Goal: Task Accomplishment & Management: Complete application form

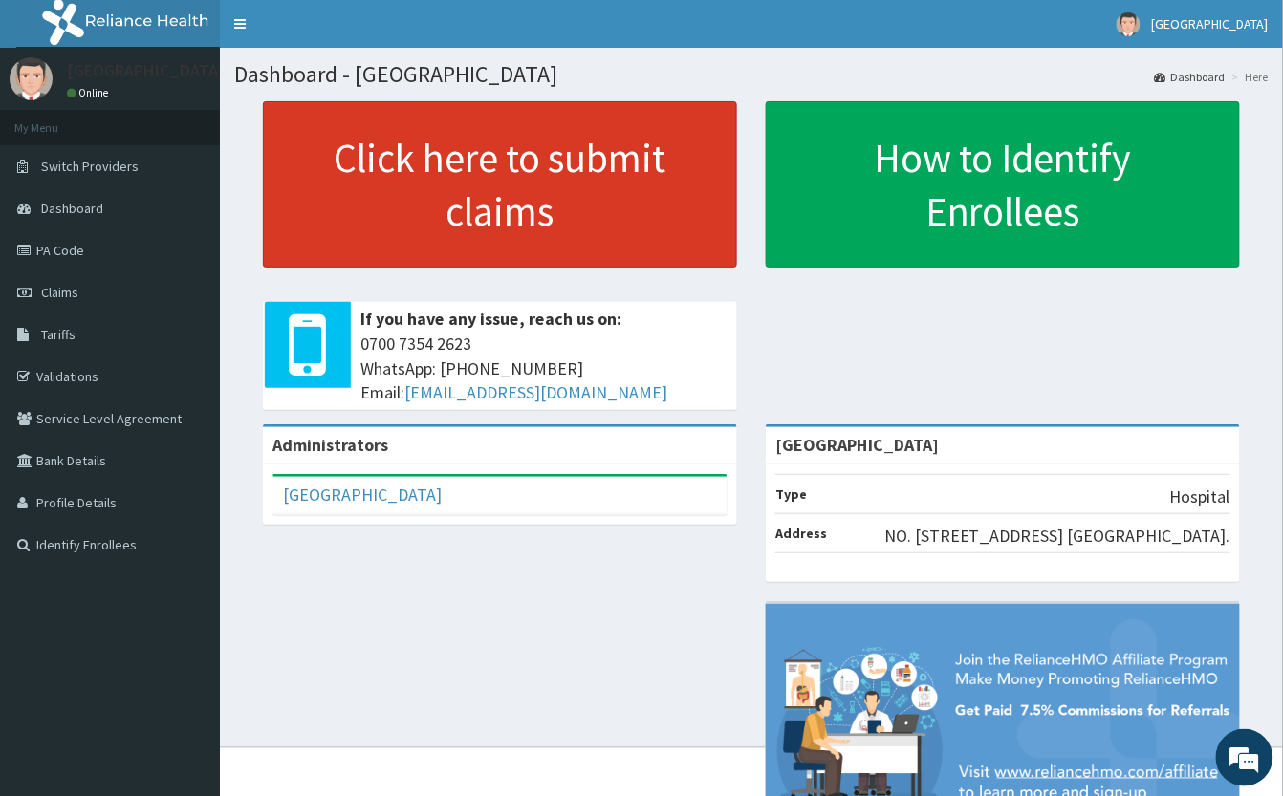
click at [526, 208] on link "Click here to submit claims" at bounding box center [500, 184] width 474 height 166
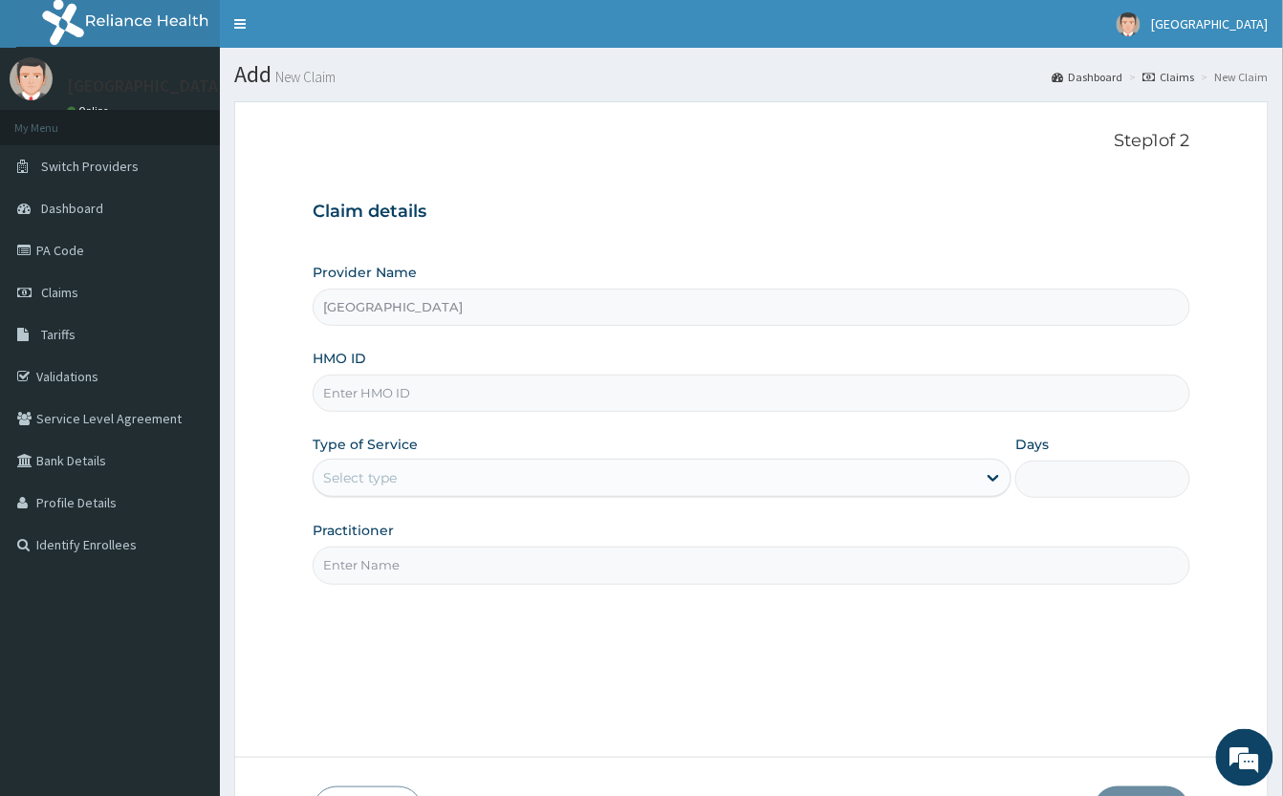
click at [475, 403] on input "HMO ID" at bounding box center [752, 393] width 878 height 37
type input "CYA/10739/B"
click at [409, 488] on div "Select type" at bounding box center [645, 478] width 663 height 31
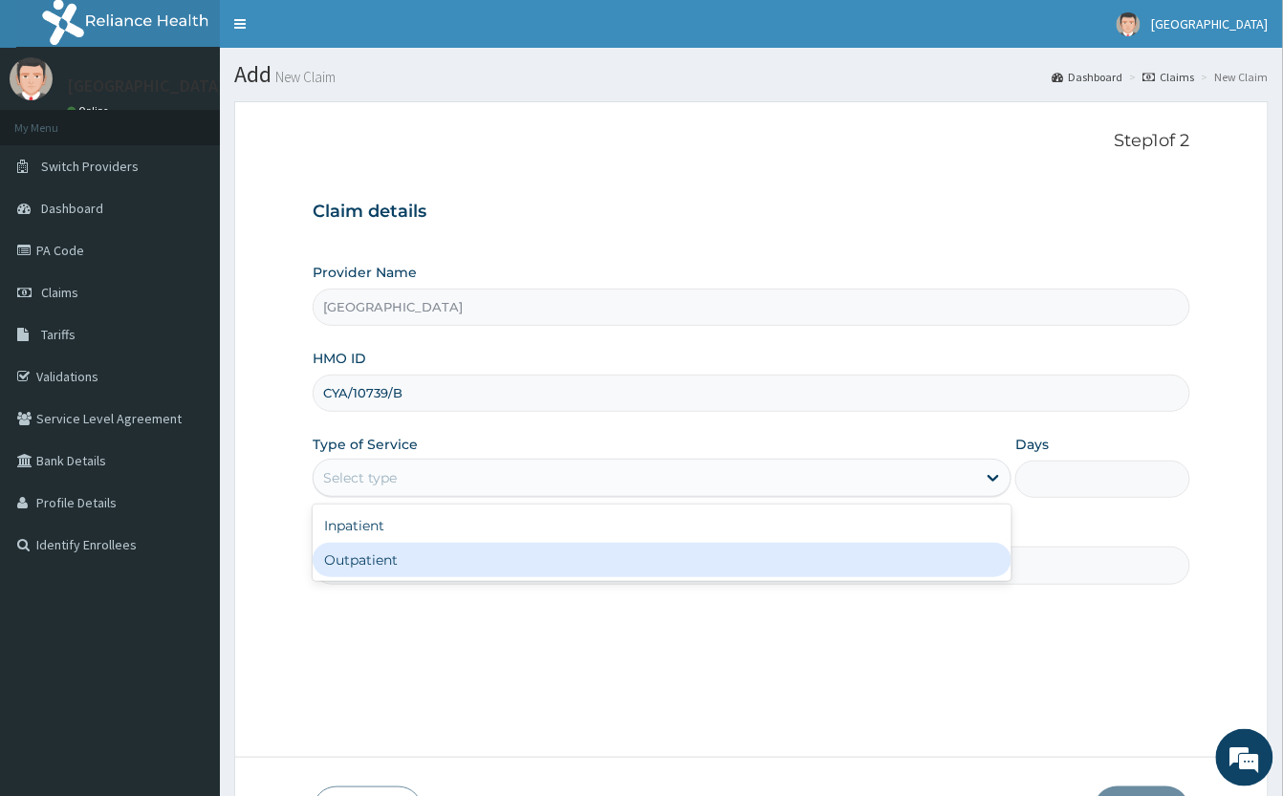
click at [403, 567] on div "Outpatient" at bounding box center [662, 560] width 699 height 34
type input "1"
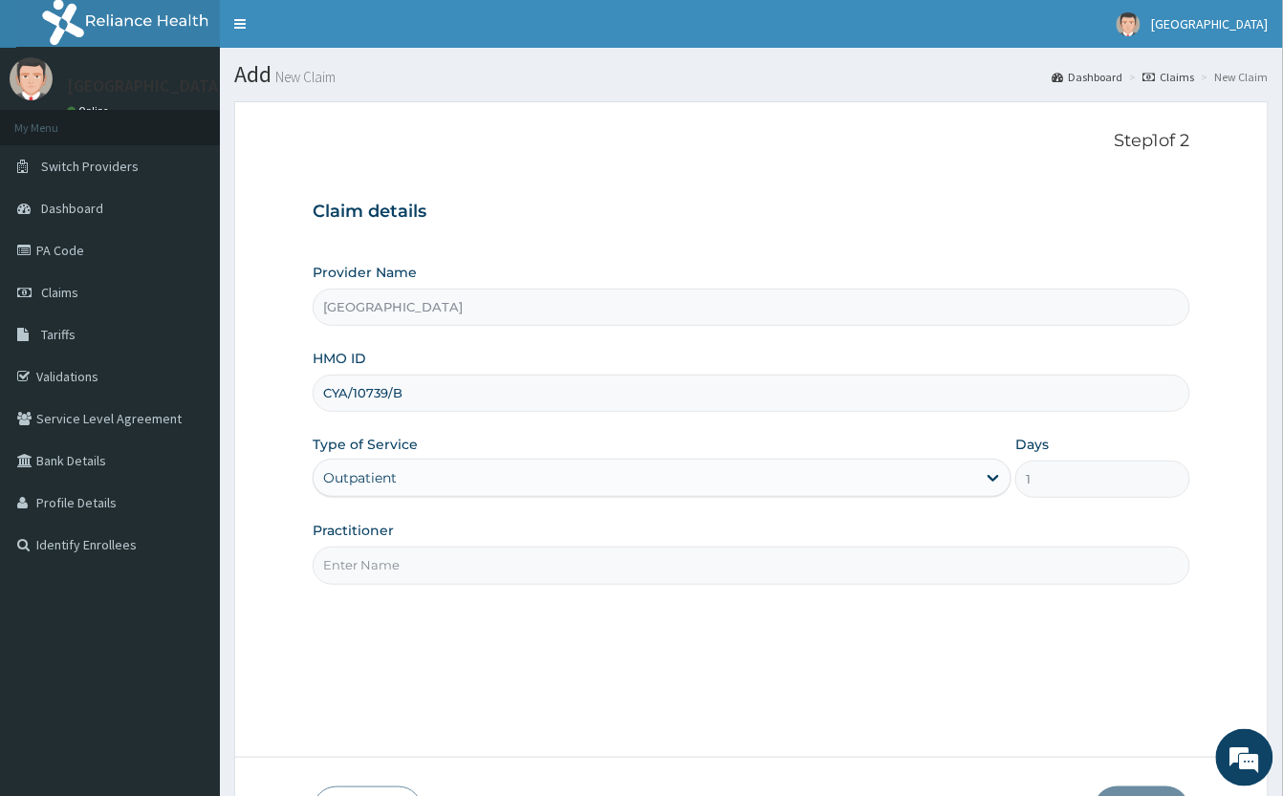
click at [442, 570] on input "Practitioner" at bounding box center [752, 565] width 878 height 37
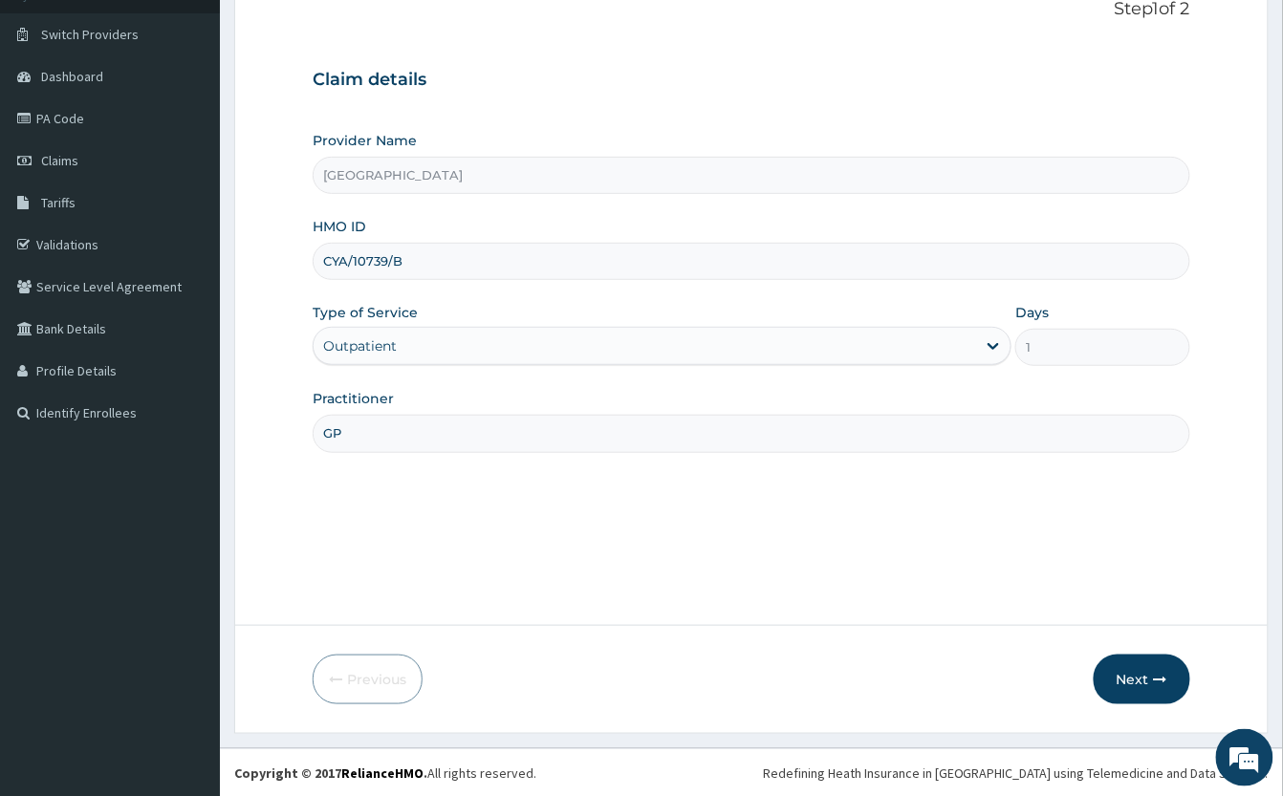
scroll to position [134, 0]
type input "GP"
click at [1147, 673] on button "Next" at bounding box center [1142, 679] width 97 height 50
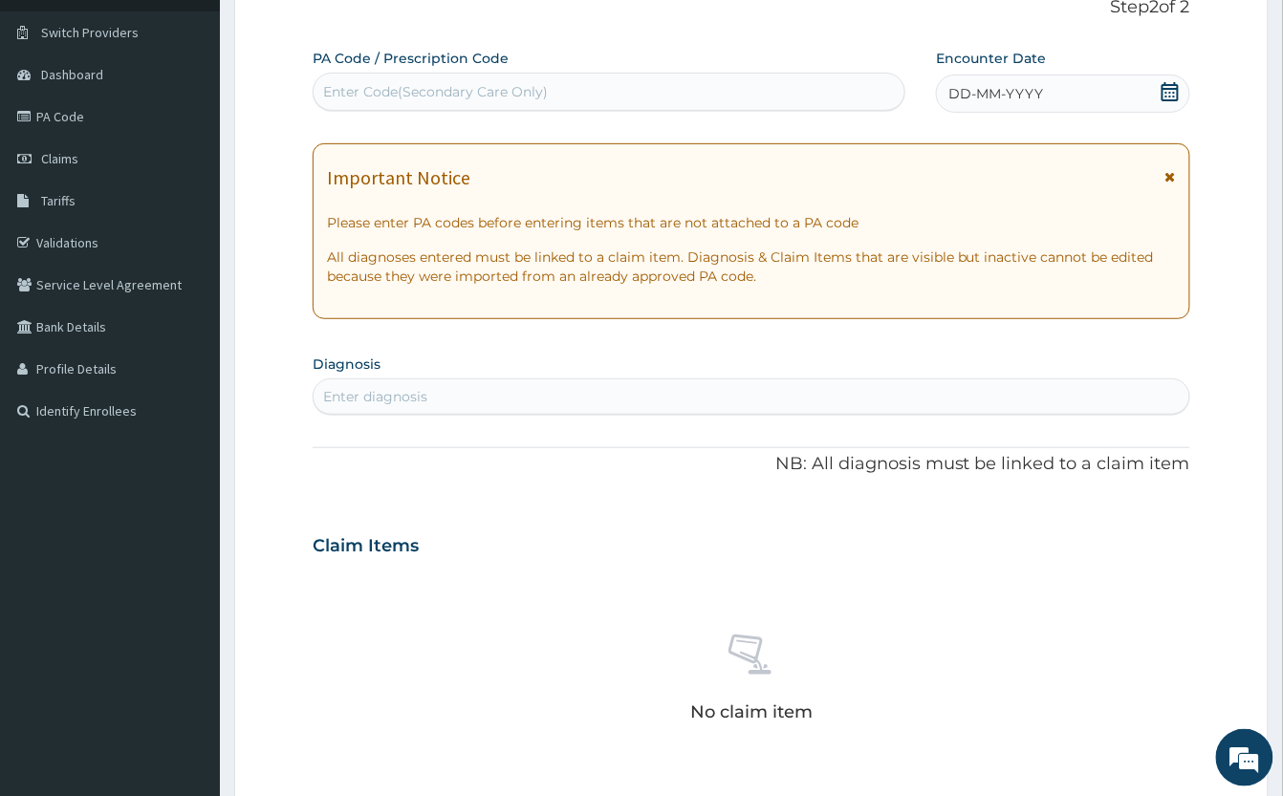
click at [647, 92] on div "Enter Code(Secondary Care Only)" at bounding box center [609, 91] width 591 height 31
click at [1183, 96] on div "DD-MM-YYYY" at bounding box center [1063, 94] width 254 height 38
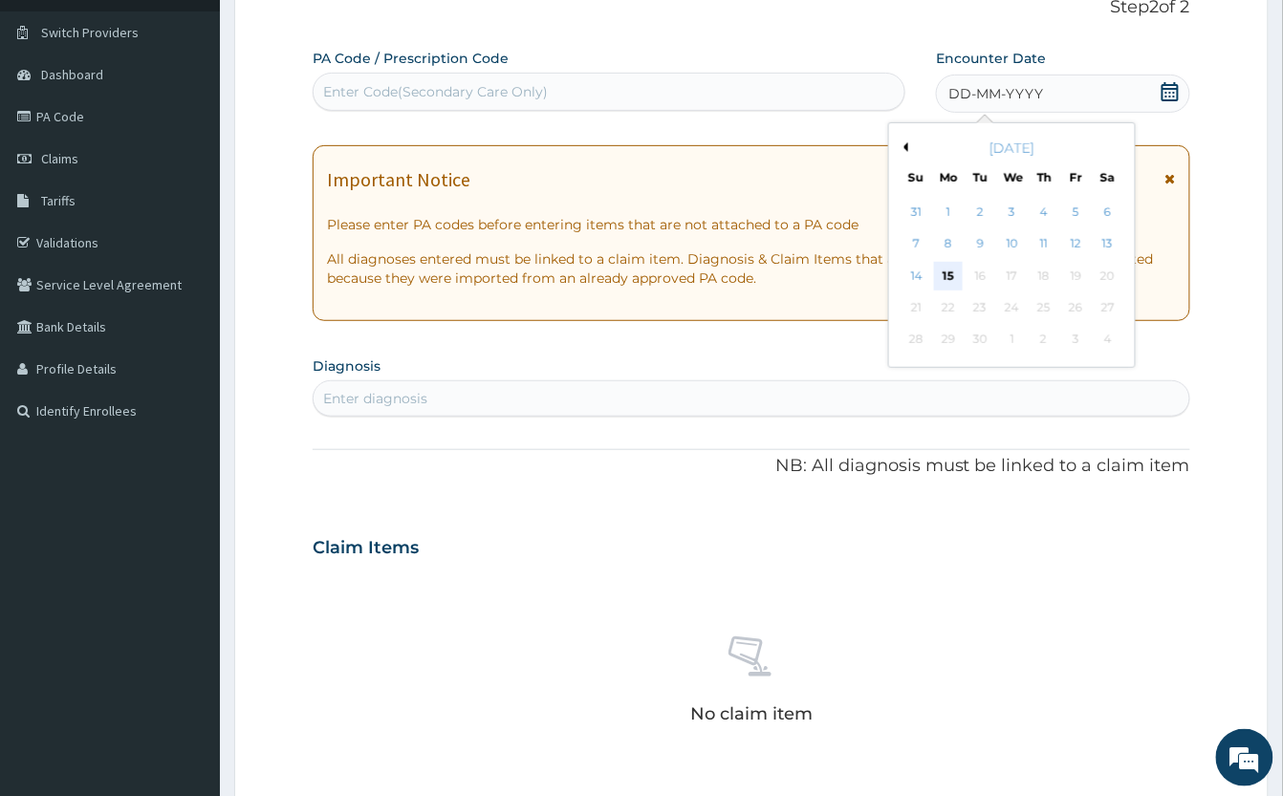
click at [953, 277] on div "15" at bounding box center [948, 276] width 29 height 29
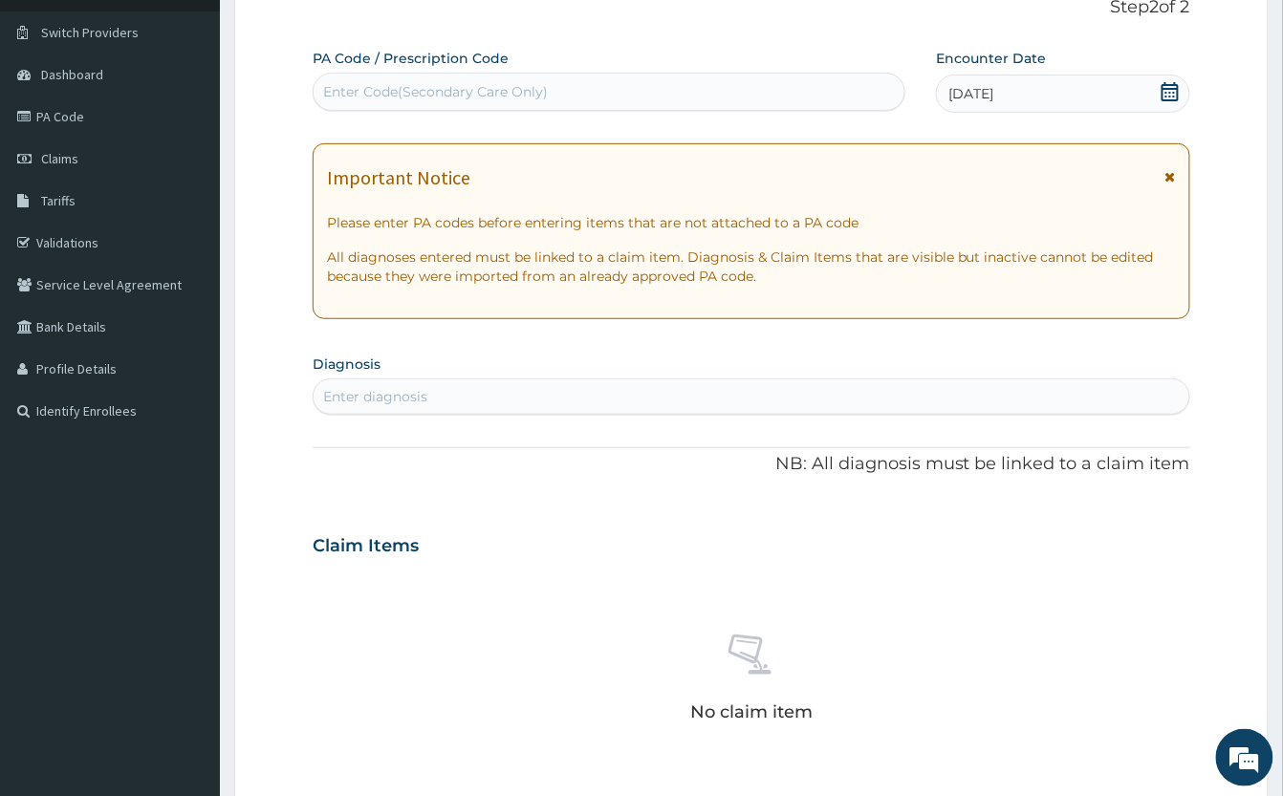
click at [675, 391] on div "Enter diagnosis" at bounding box center [752, 396] width 876 height 31
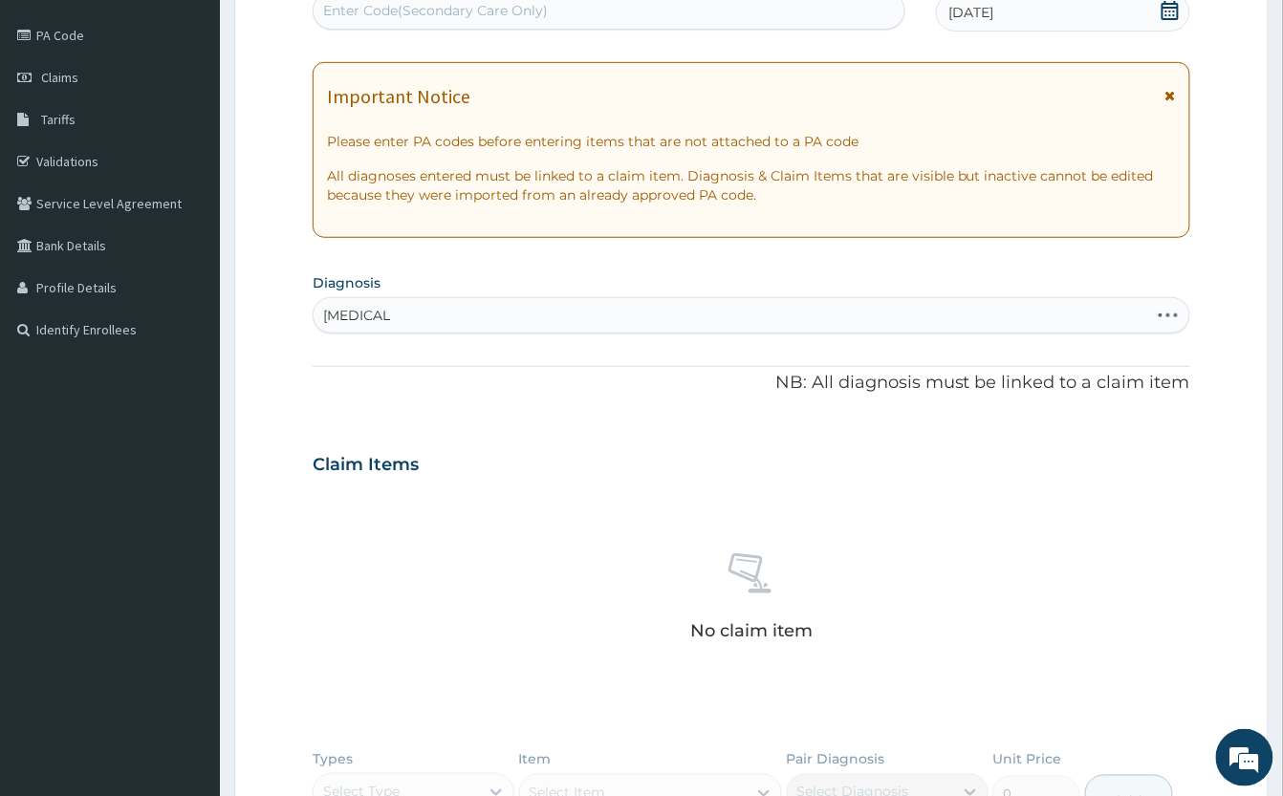
scroll to position [261, 0]
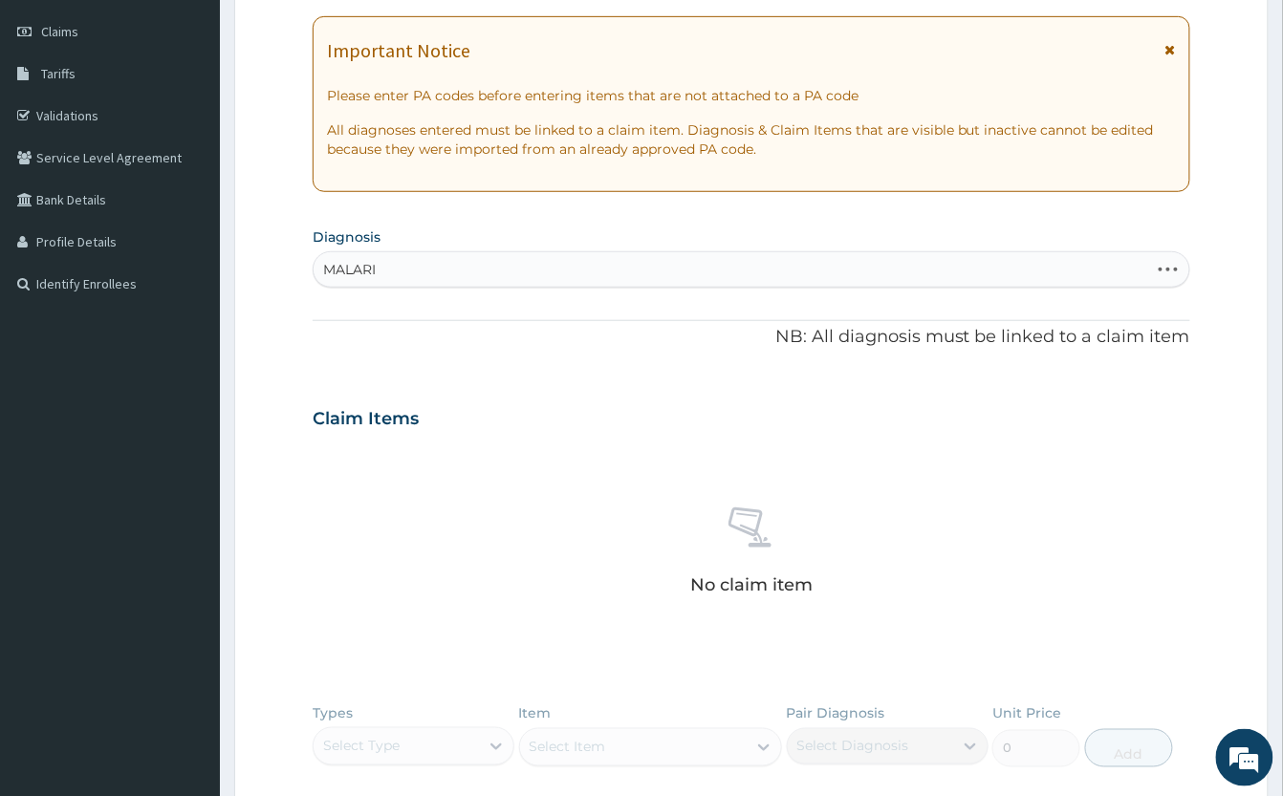
type input "MALAR"
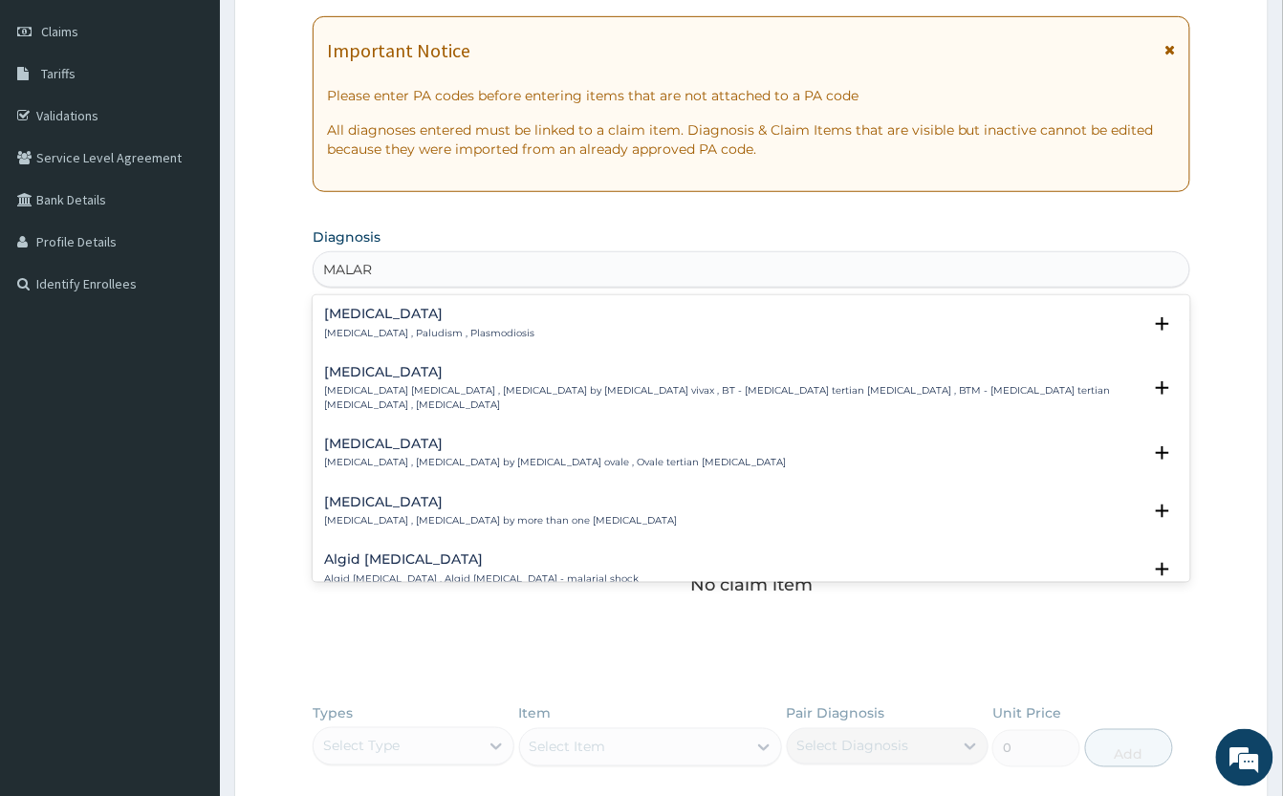
click at [372, 377] on h4 "[MEDICAL_DATA]" at bounding box center [732, 372] width 817 height 14
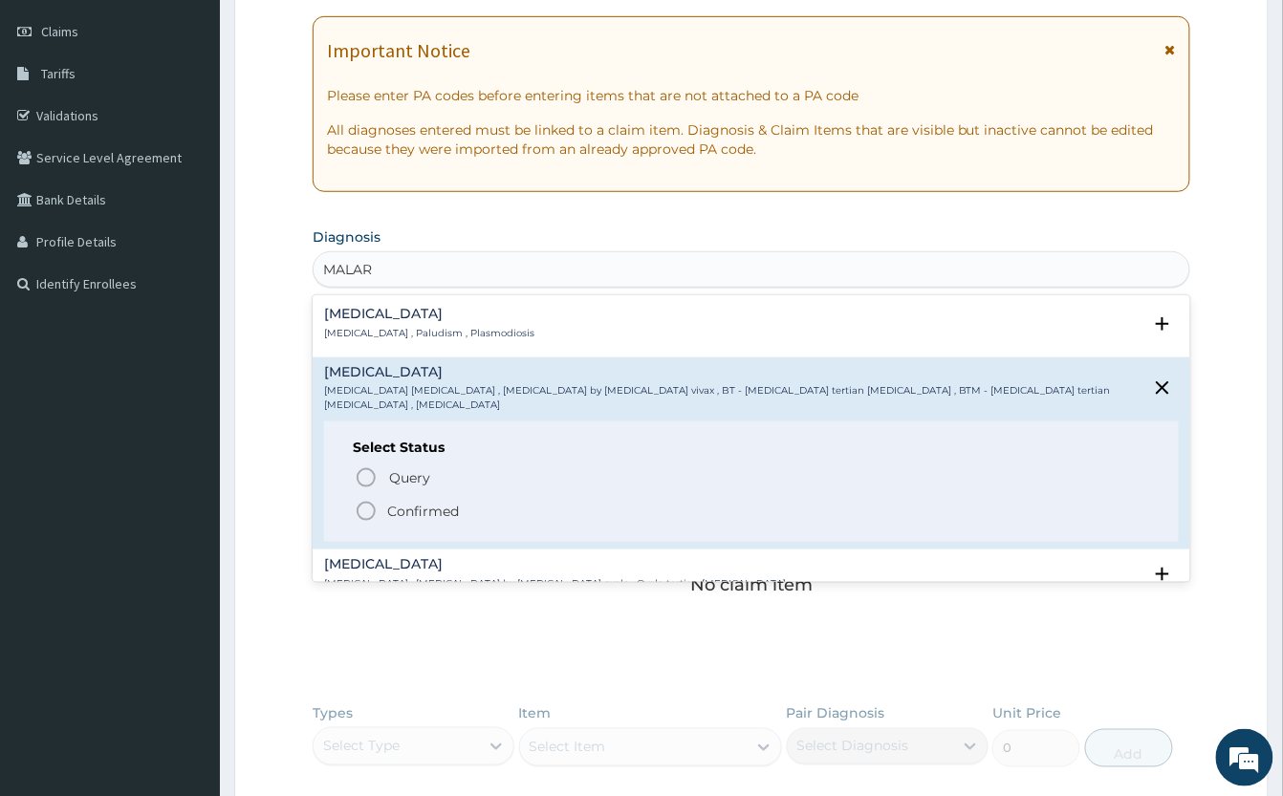
click at [365, 506] on icon "status option filled" at bounding box center [366, 511] width 23 height 23
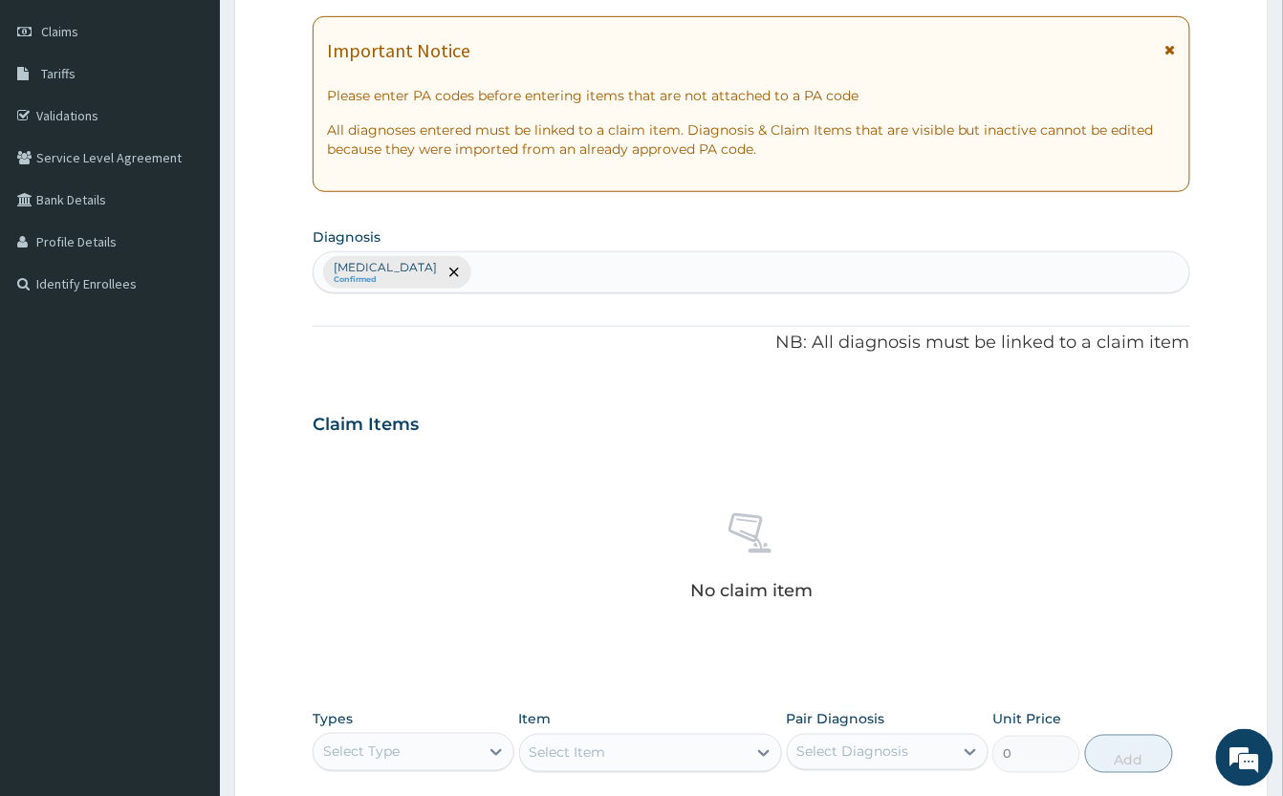
click at [535, 281] on div "[MEDICAL_DATA] Confirmed" at bounding box center [752, 272] width 876 height 40
type input "SORE"
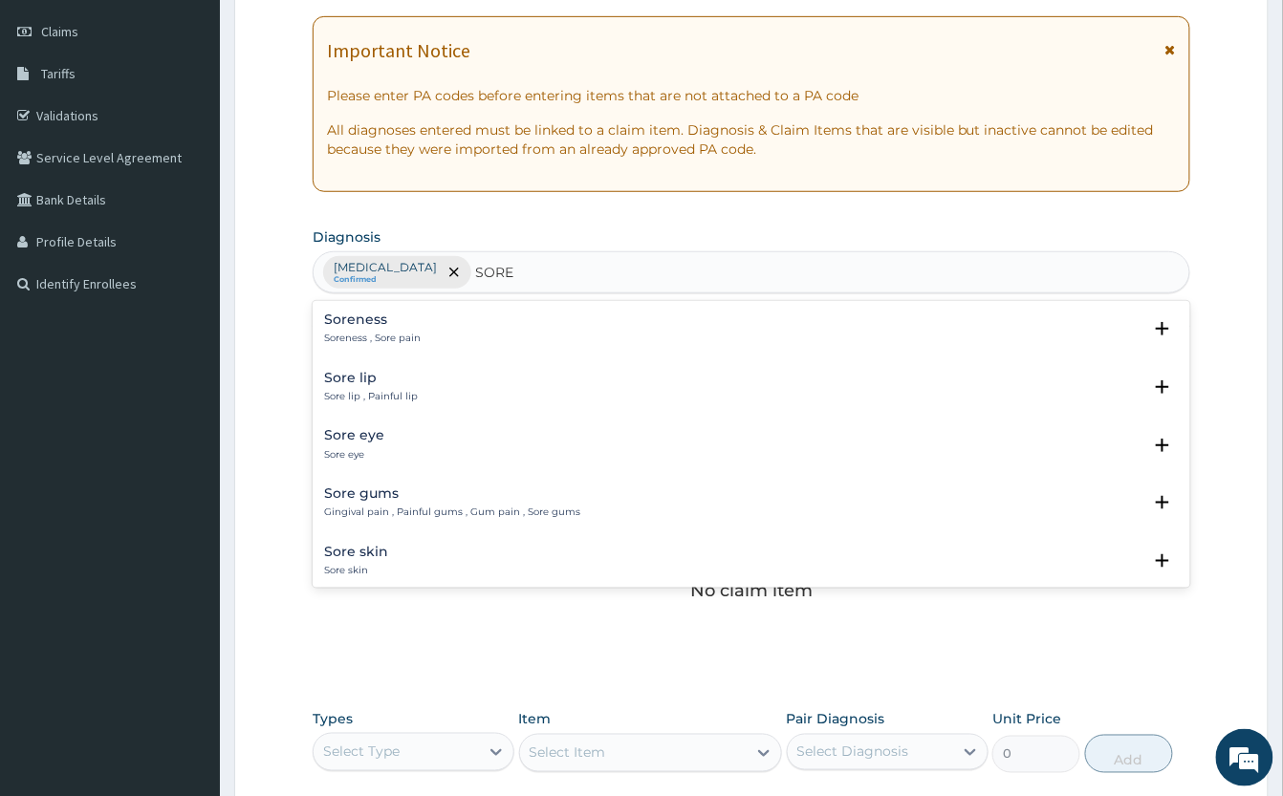
click at [368, 327] on h4 "Soreness" at bounding box center [372, 320] width 97 height 14
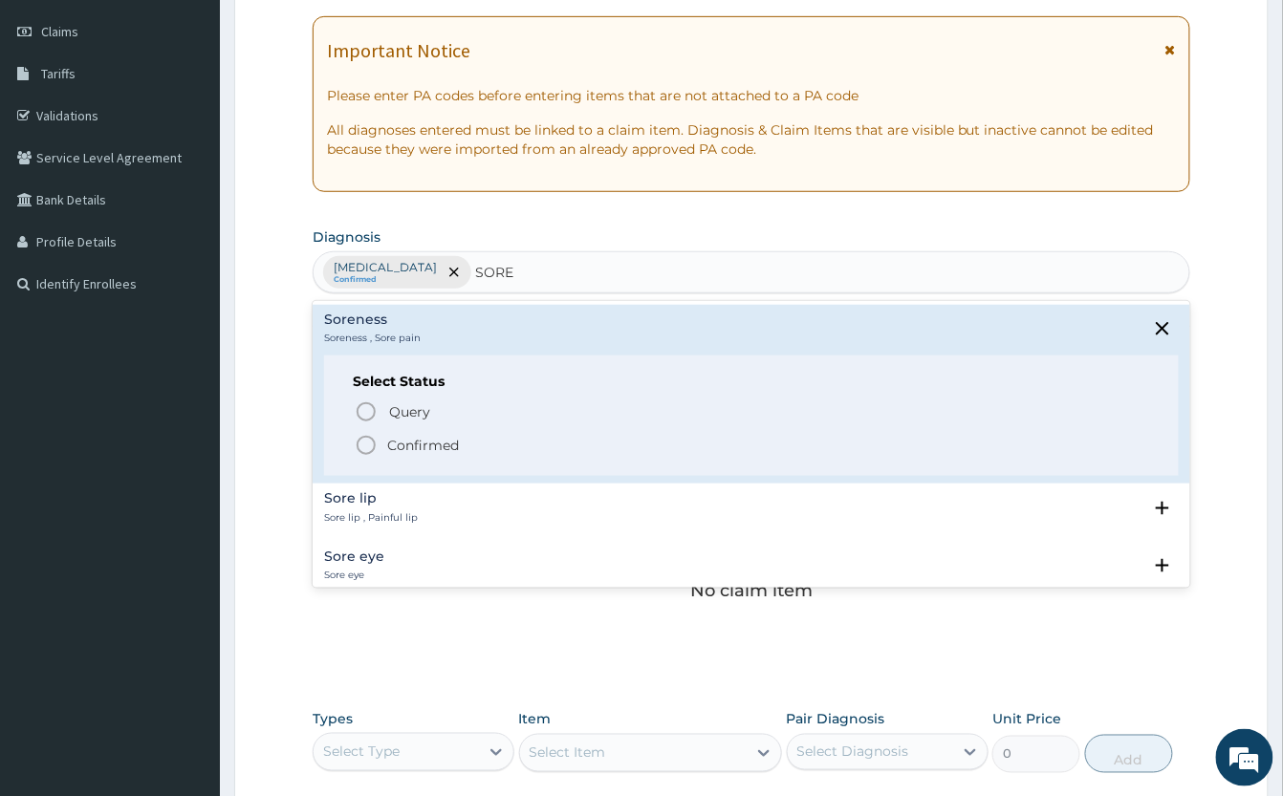
click at [363, 449] on icon "status option filled" at bounding box center [366, 445] width 23 height 23
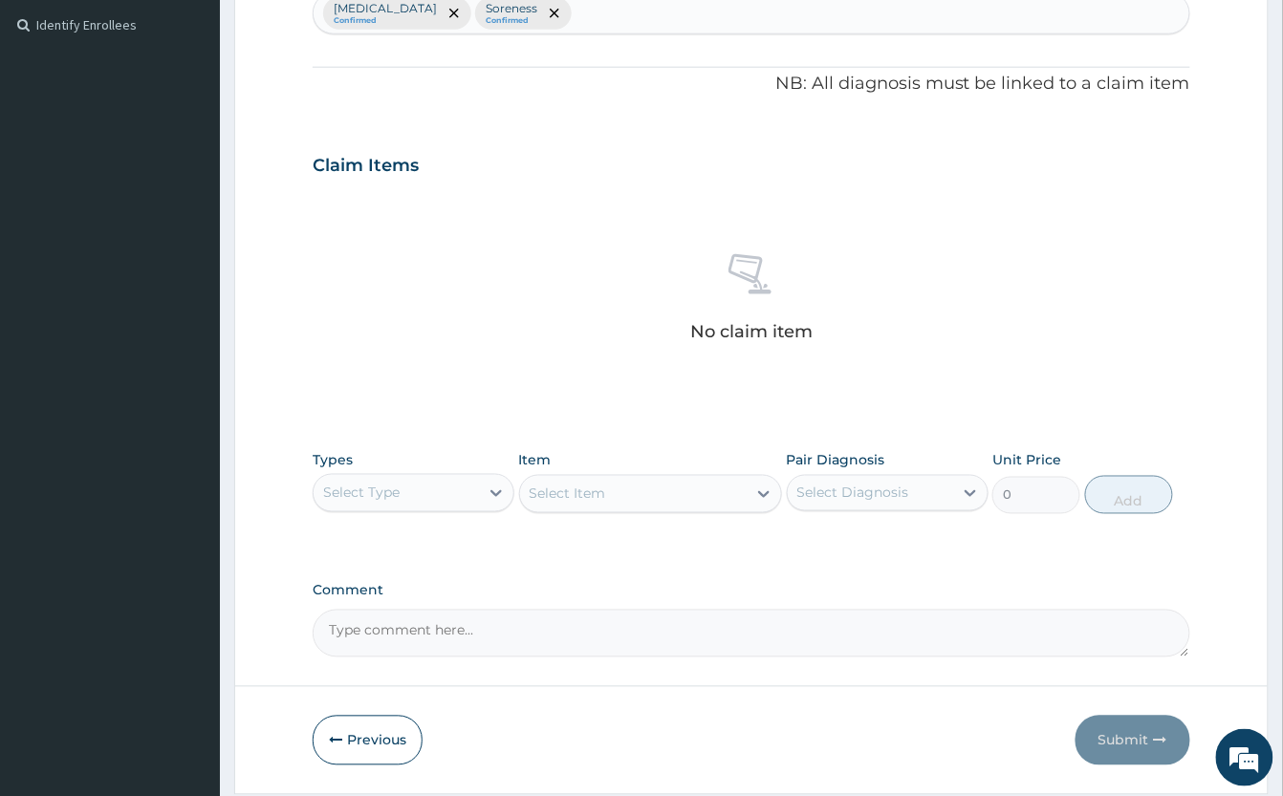
scroll to position [585, 0]
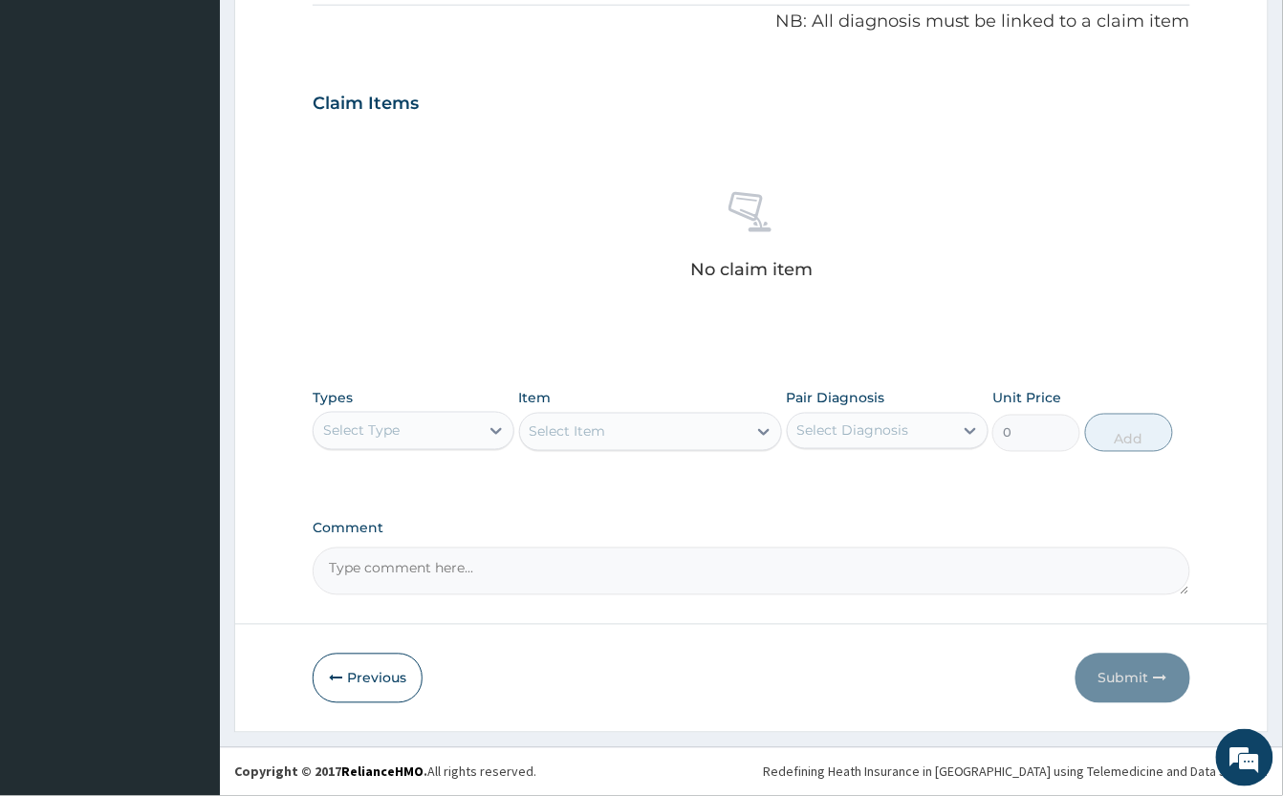
click at [457, 425] on div "Select Type" at bounding box center [396, 431] width 165 height 31
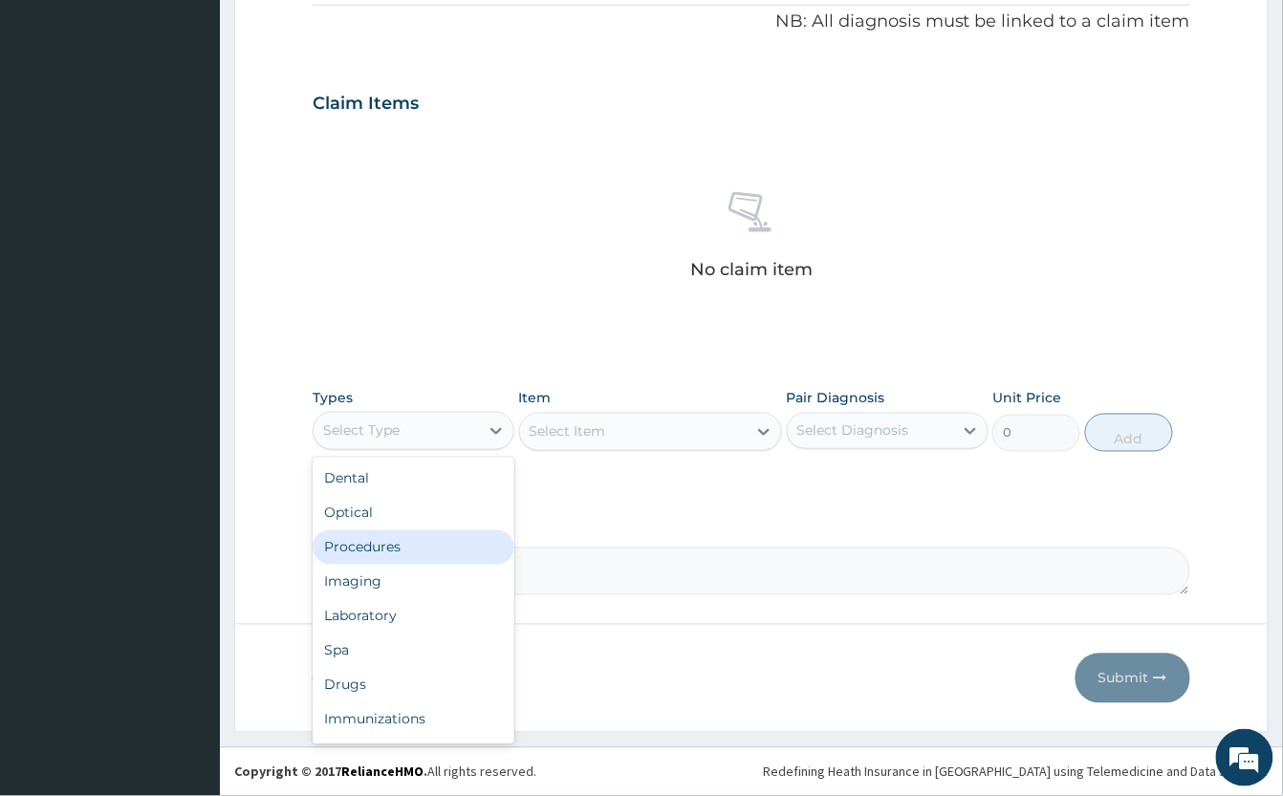
click at [426, 541] on div "Procedures" at bounding box center [414, 548] width 202 height 34
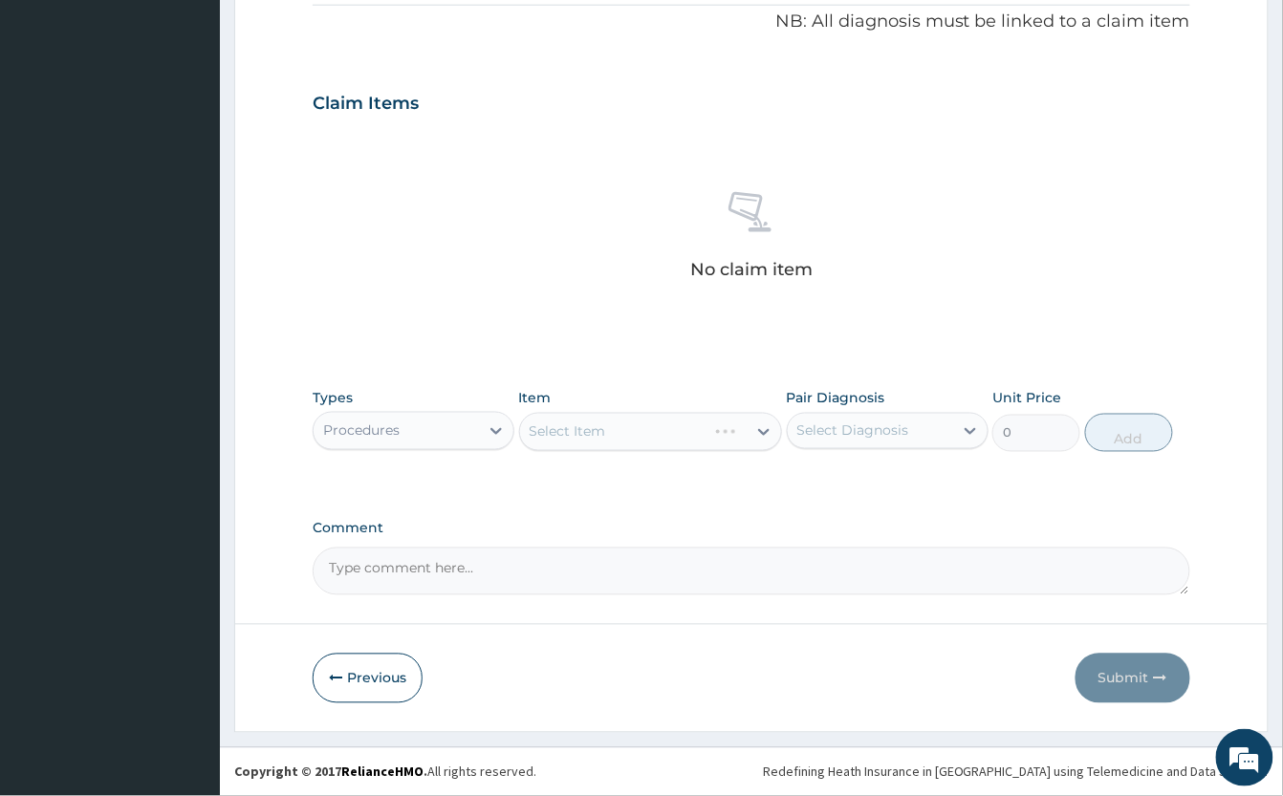
click at [602, 425] on div "Select Item" at bounding box center [650, 432] width 263 height 38
click at [621, 433] on div "Select Item" at bounding box center [650, 432] width 263 height 38
click at [623, 433] on div "Select Item" at bounding box center [650, 432] width 263 height 38
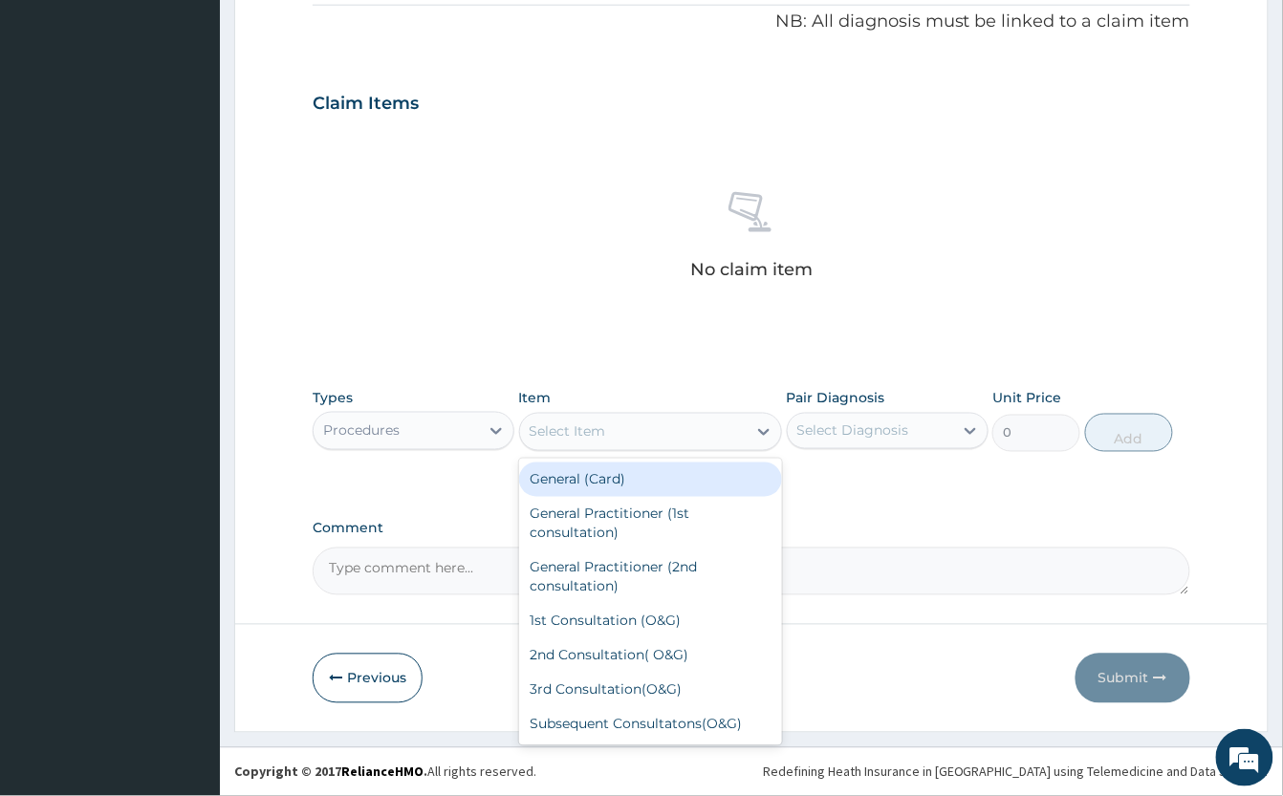
click at [623, 433] on div "Select Item" at bounding box center [633, 432] width 227 height 31
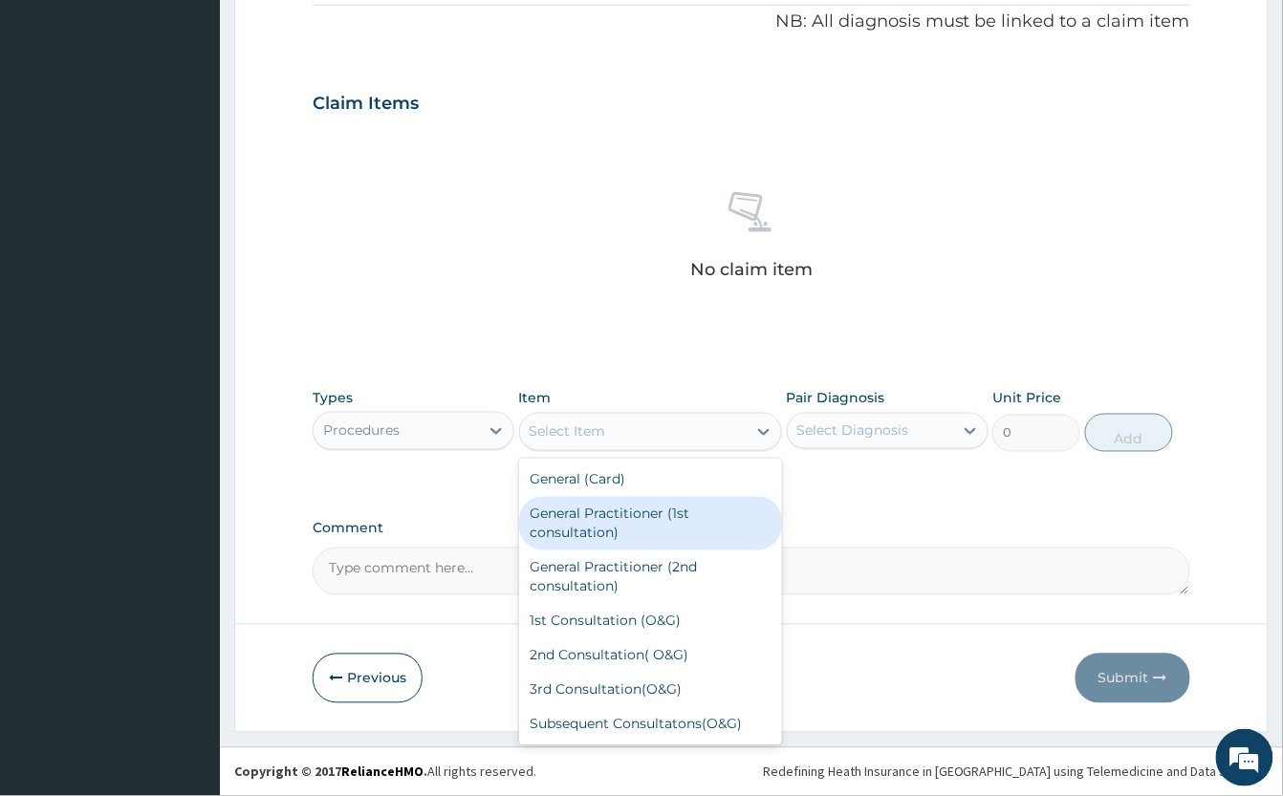
click at [641, 521] on div "General Practitioner (1st consultation)" at bounding box center [650, 524] width 263 height 54
type input "2000"
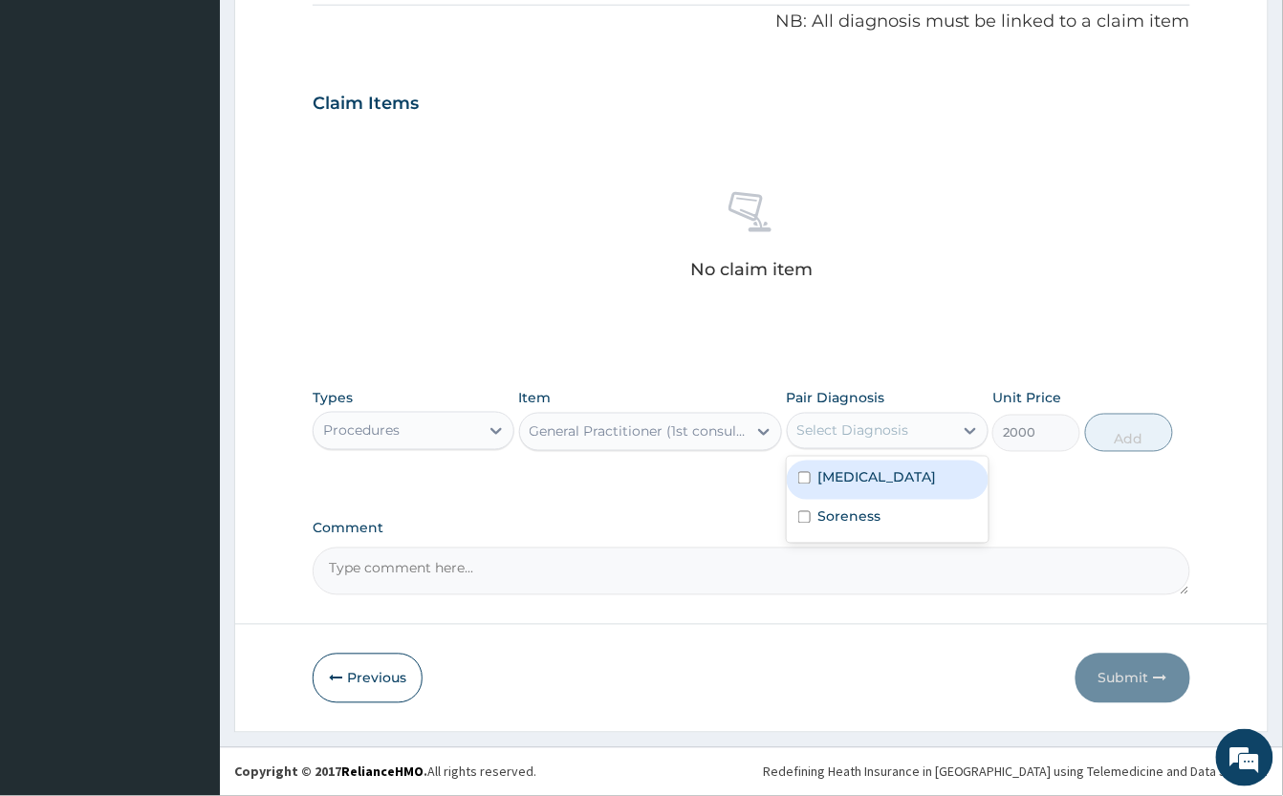
click at [903, 422] on div "Select Diagnosis" at bounding box center [853, 431] width 112 height 19
click at [877, 491] on div "[MEDICAL_DATA]" at bounding box center [888, 480] width 202 height 39
checkbox input "true"
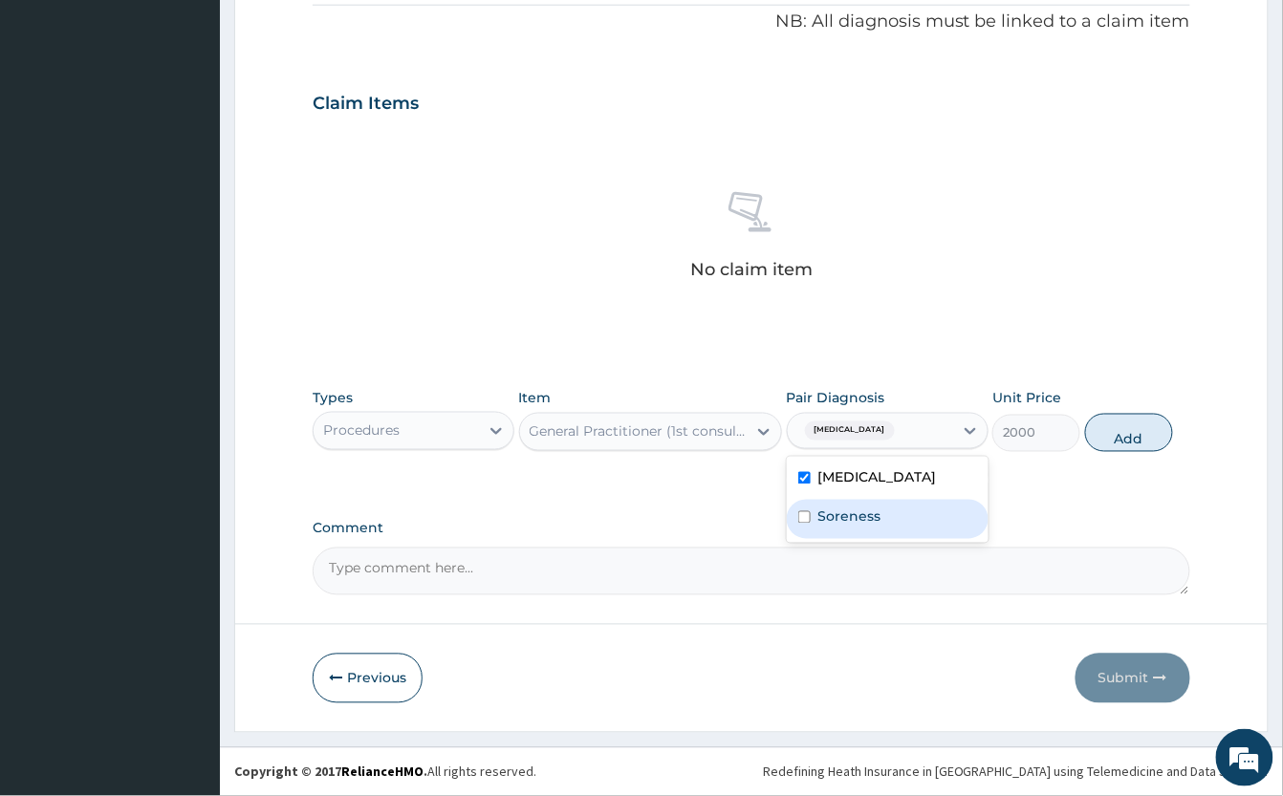
click at [870, 524] on label "Soreness" at bounding box center [849, 517] width 63 height 19
checkbox input "true"
click at [1119, 433] on button "Add" at bounding box center [1129, 433] width 88 height 38
type input "0"
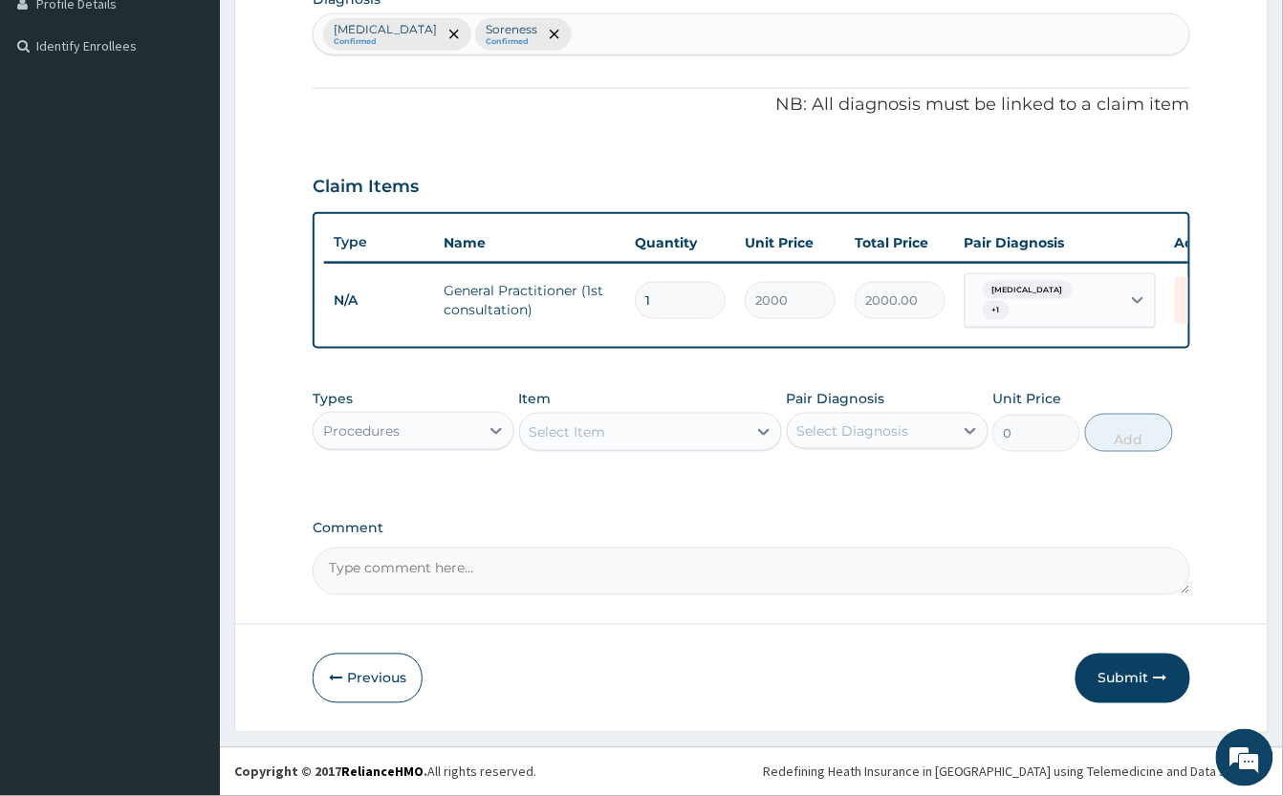
scroll to position [513, 0]
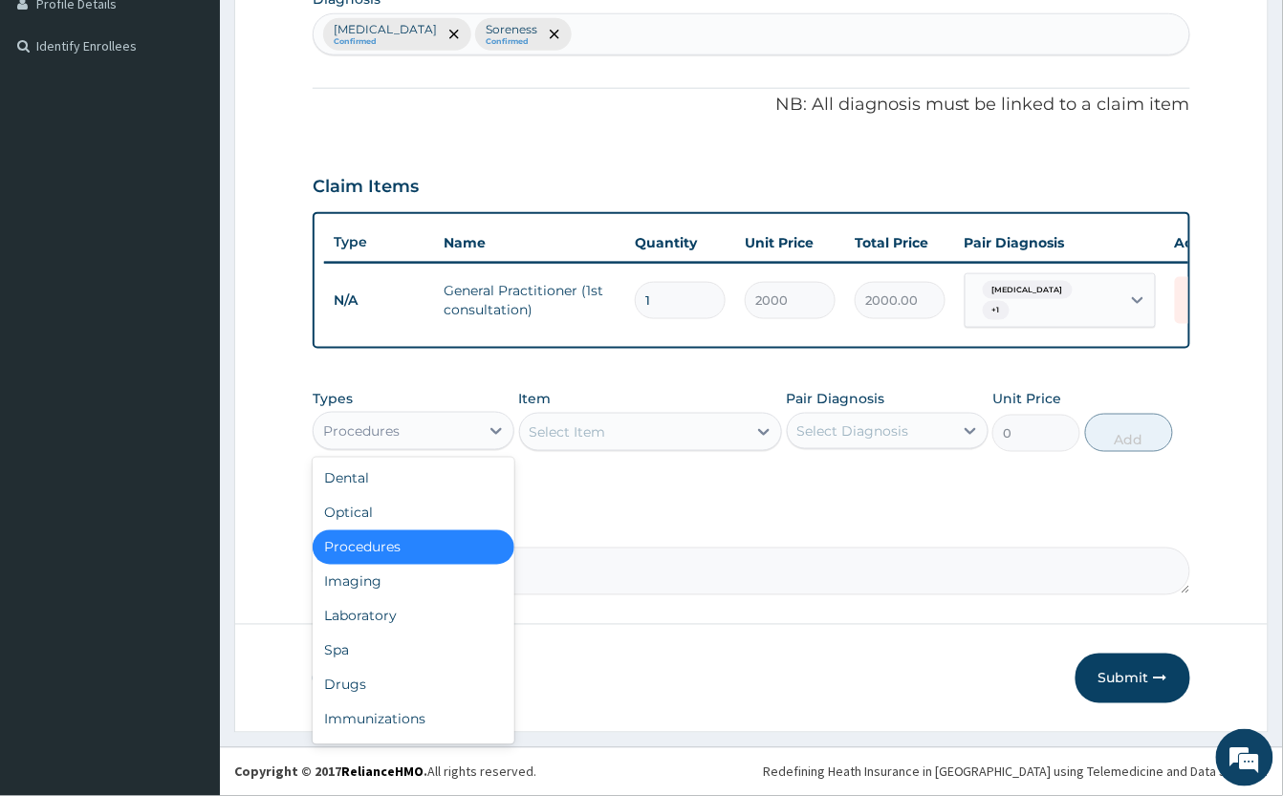
click at [357, 447] on div "Procedures" at bounding box center [414, 431] width 202 height 38
click at [372, 621] on div "Laboratory" at bounding box center [414, 616] width 202 height 34
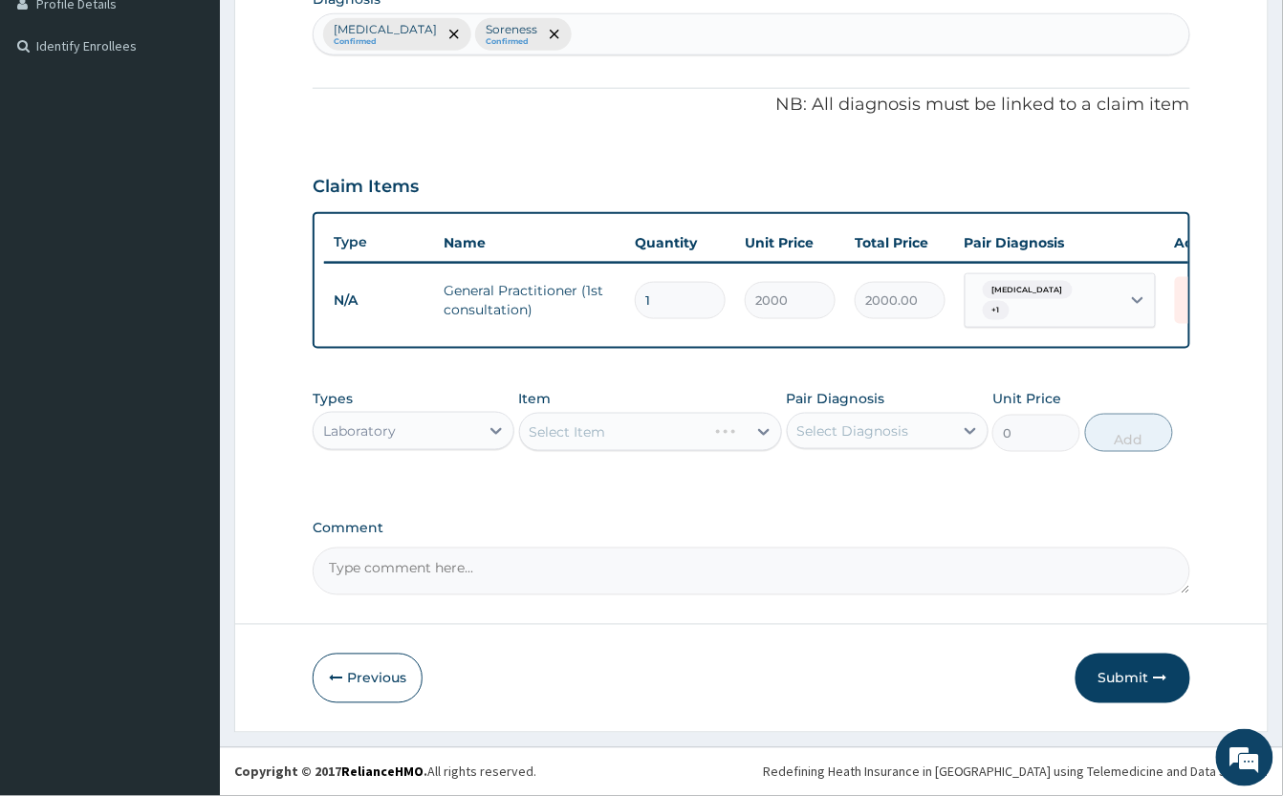
click at [665, 428] on div "Select Item" at bounding box center [650, 432] width 263 height 38
click at [601, 432] on div "Select Item" at bounding box center [568, 432] width 76 height 19
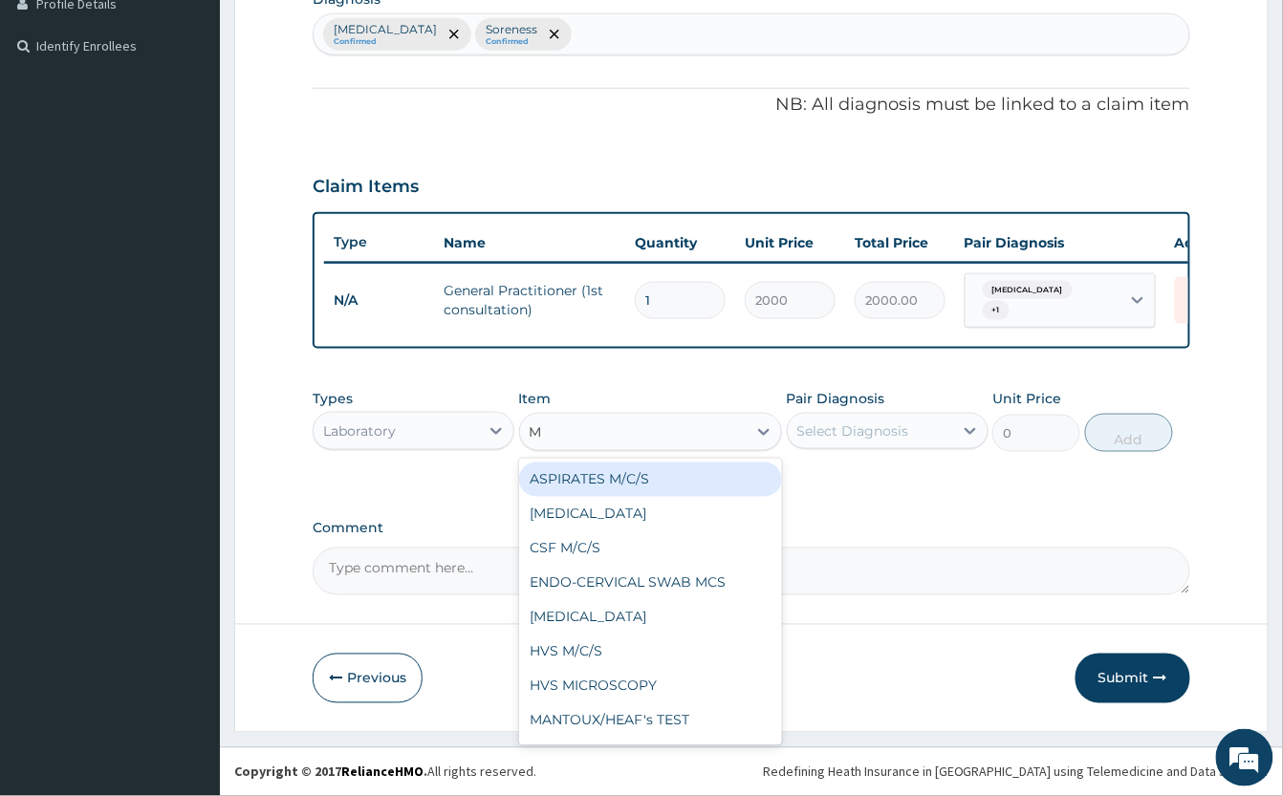
type input "MP"
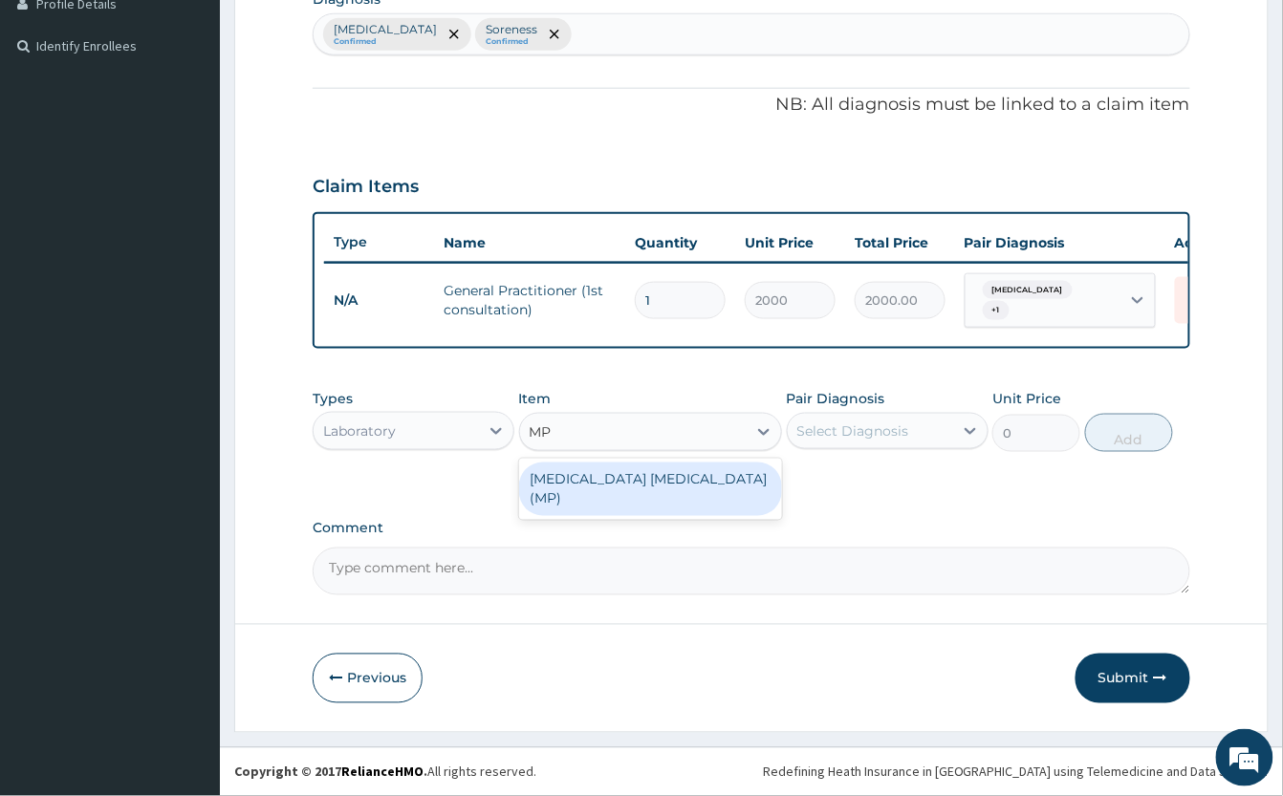
click at [632, 471] on div "[MEDICAL_DATA] [MEDICAL_DATA] (MP)" at bounding box center [650, 490] width 263 height 54
type input "1000"
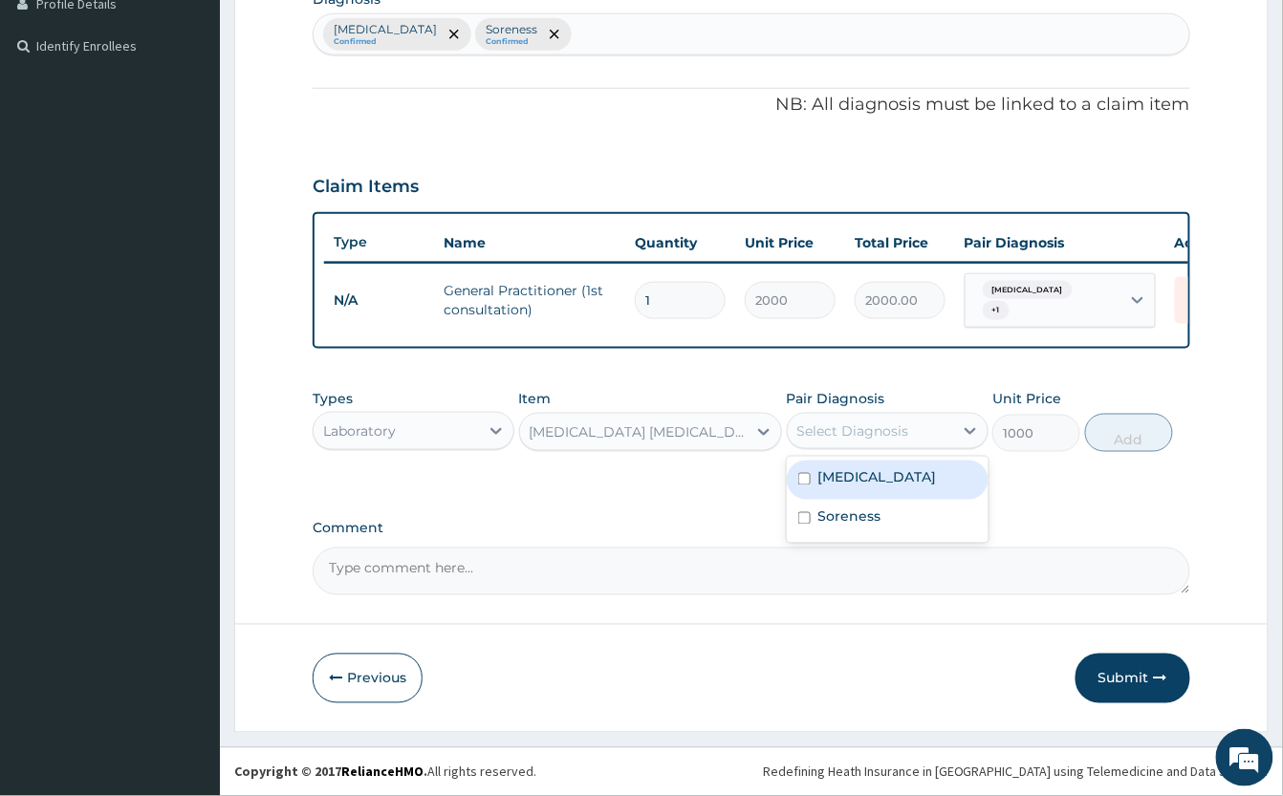
click at [862, 442] on div "Select Diagnosis" at bounding box center [870, 431] width 165 height 31
click at [930, 464] on div "[MEDICAL_DATA]" at bounding box center [888, 480] width 202 height 39
checkbox input "true"
click at [1126, 437] on button "Add" at bounding box center [1129, 433] width 88 height 38
type input "0"
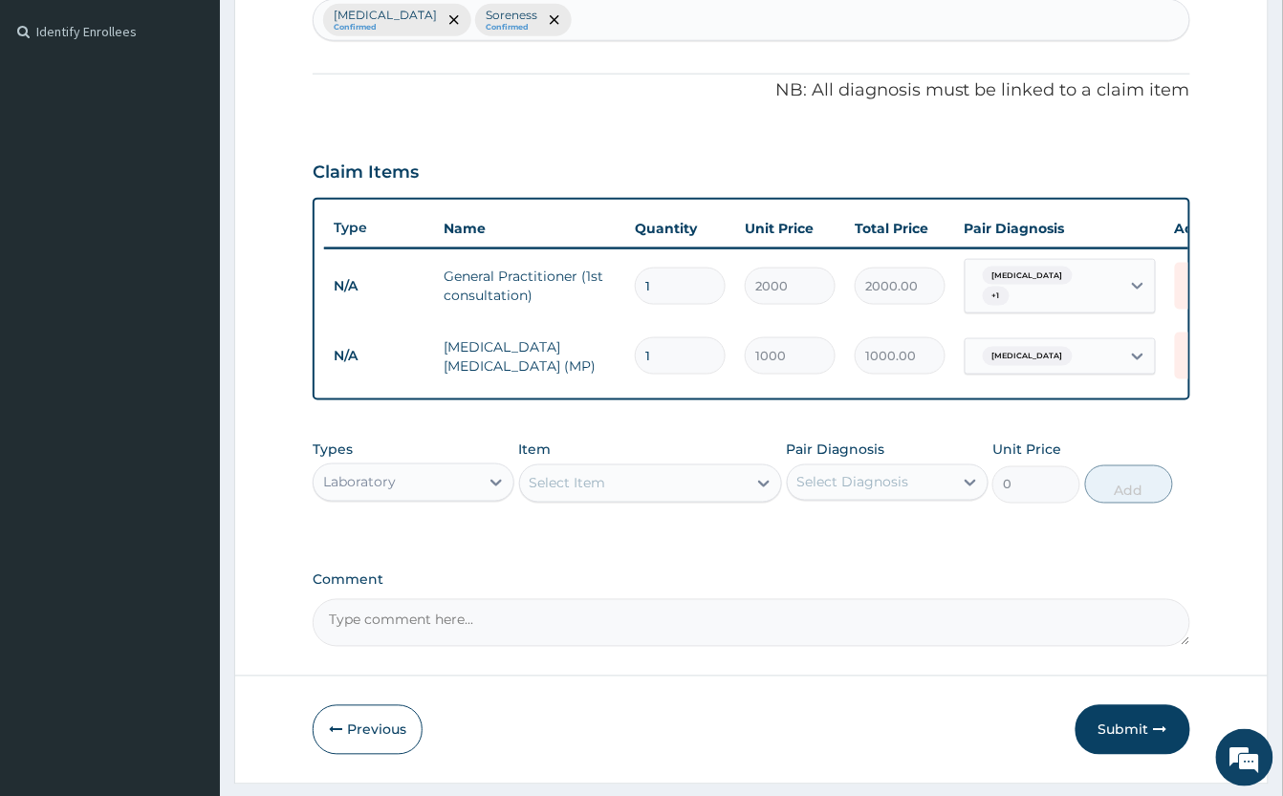
click at [633, 490] on div "Select Item" at bounding box center [633, 484] width 227 height 31
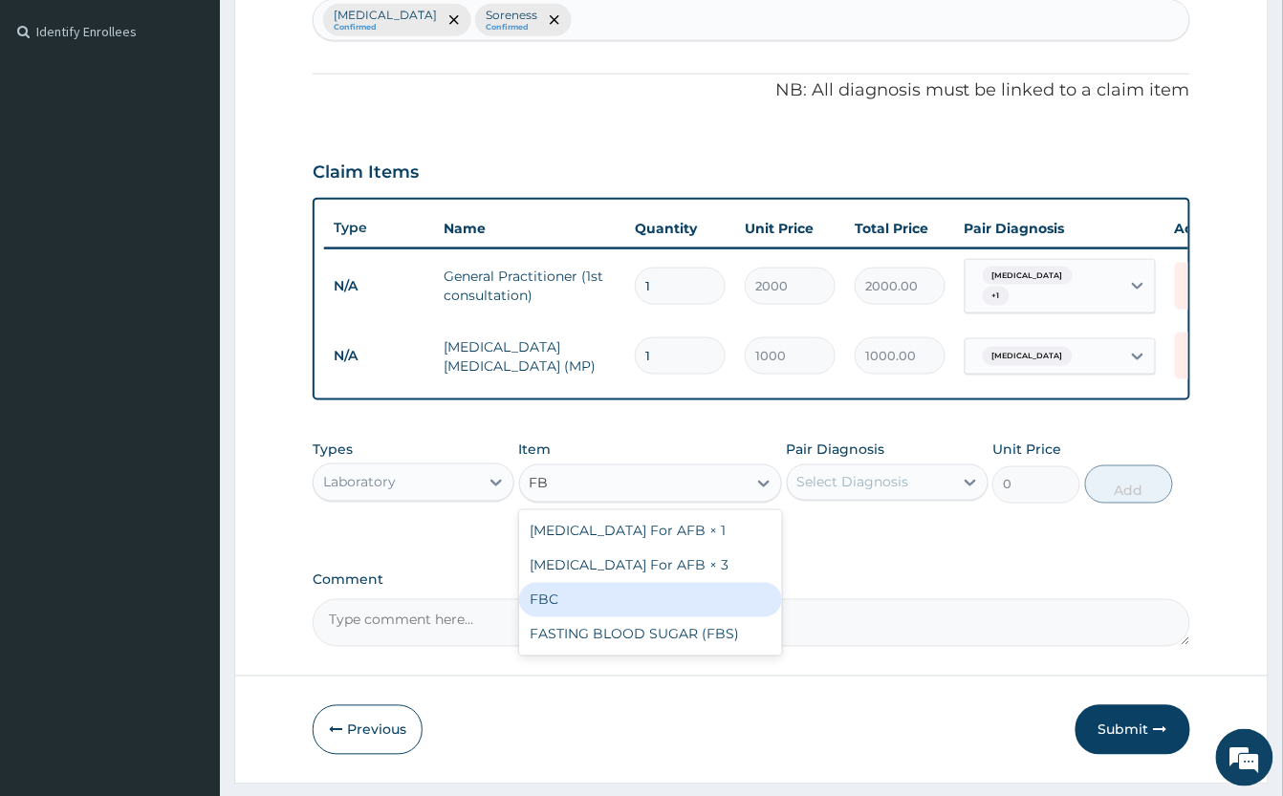
type input "F"
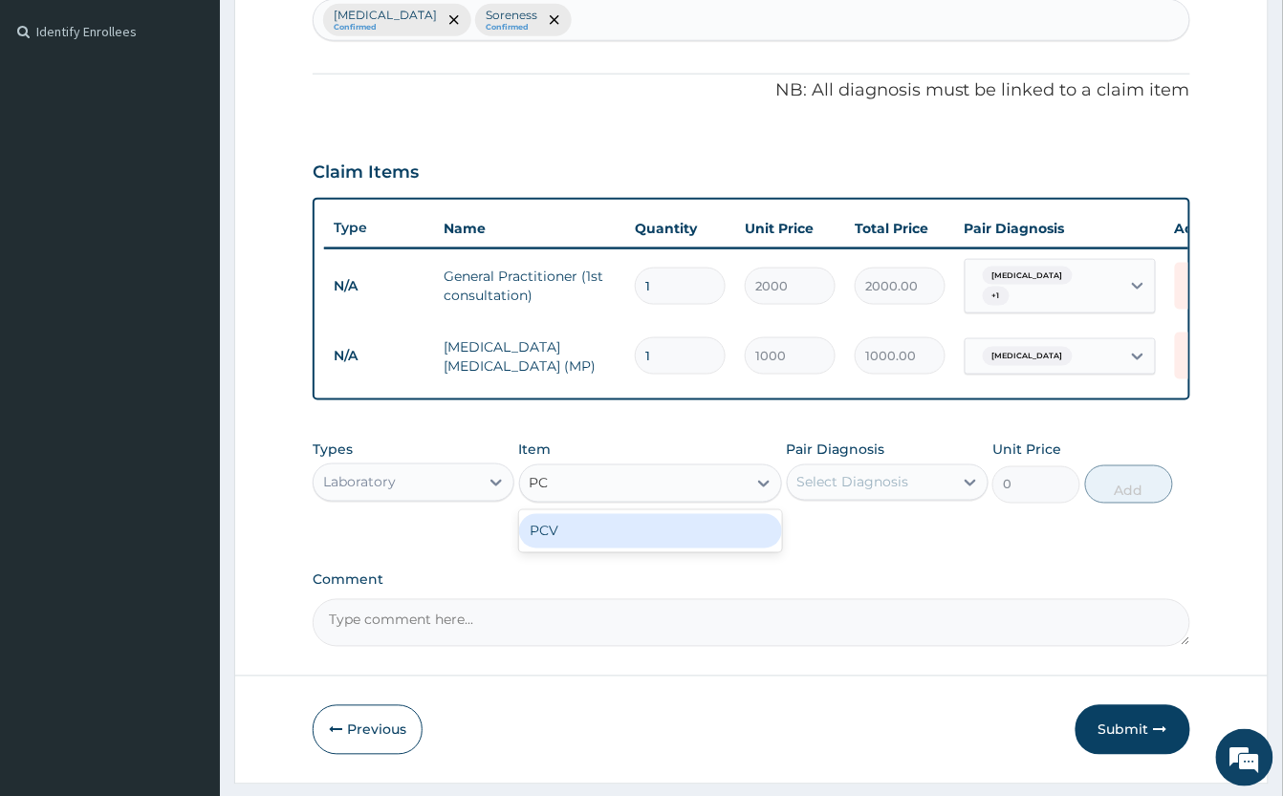
type input "PCV"
click at [660, 533] on div "PCV" at bounding box center [650, 531] width 263 height 34
type input "700"
click at [874, 488] on div "Select Diagnosis" at bounding box center [853, 482] width 112 height 19
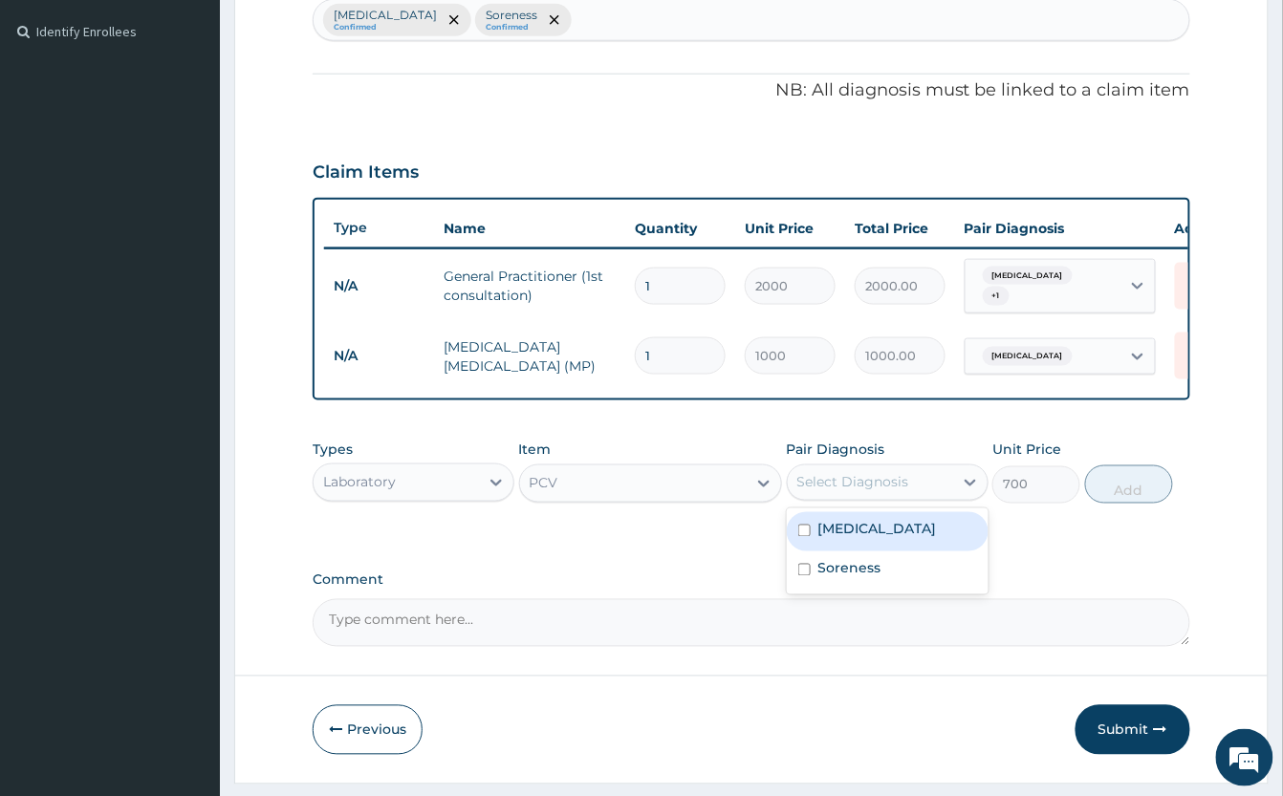
click at [926, 549] on div "[MEDICAL_DATA]" at bounding box center [888, 531] width 202 height 39
checkbox input "true"
click at [1128, 498] on button "Add" at bounding box center [1129, 485] width 88 height 38
type input "0"
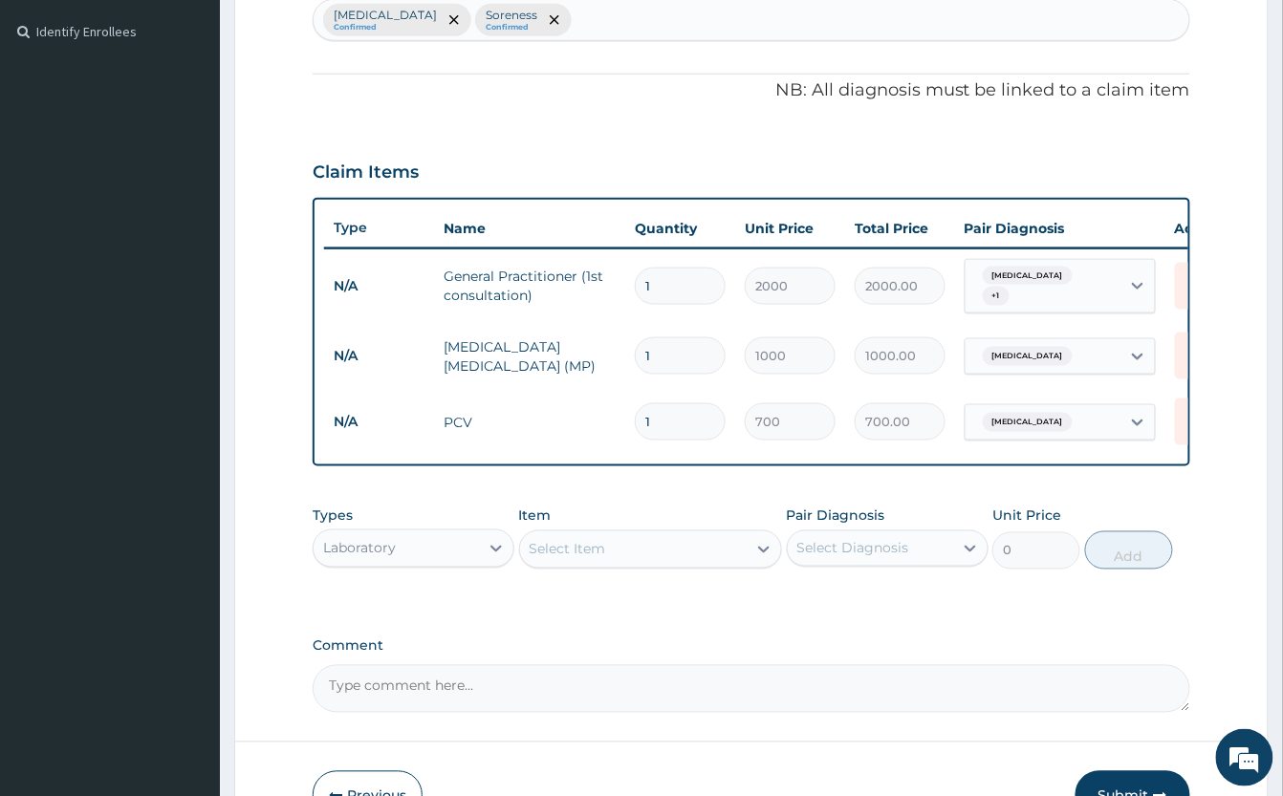
click at [429, 556] on div "Laboratory" at bounding box center [396, 549] width 165 height 31
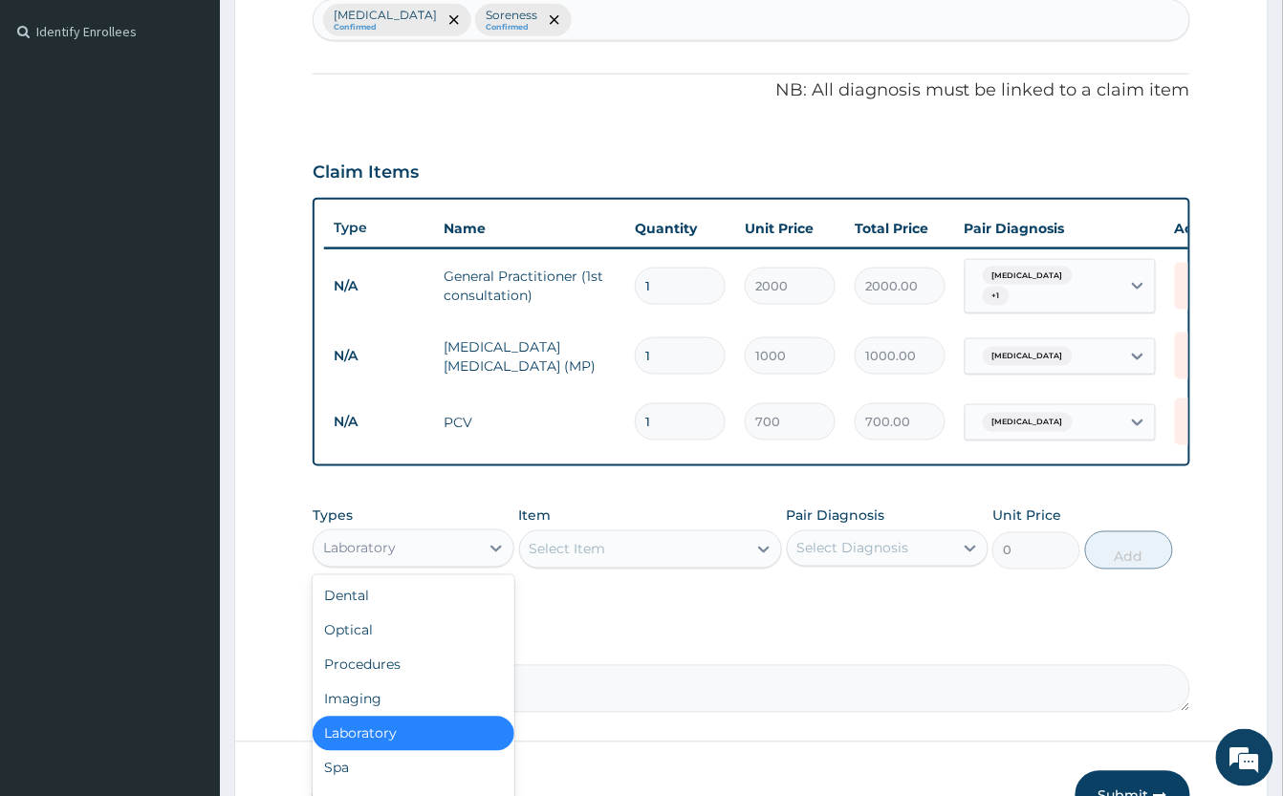
scroll to position [65, 0]
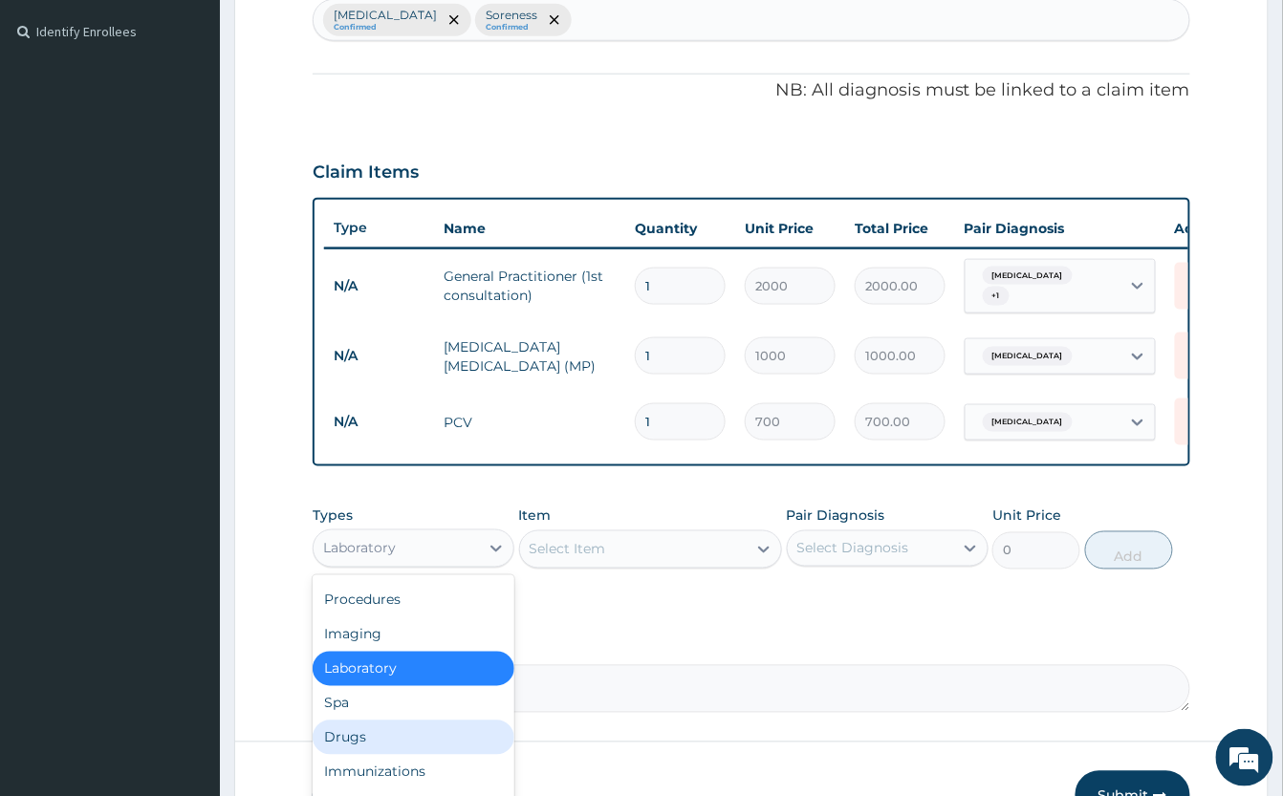
click at [398, 753] on div "Drugs" at bounding box center [414, 738] width 202 height 34
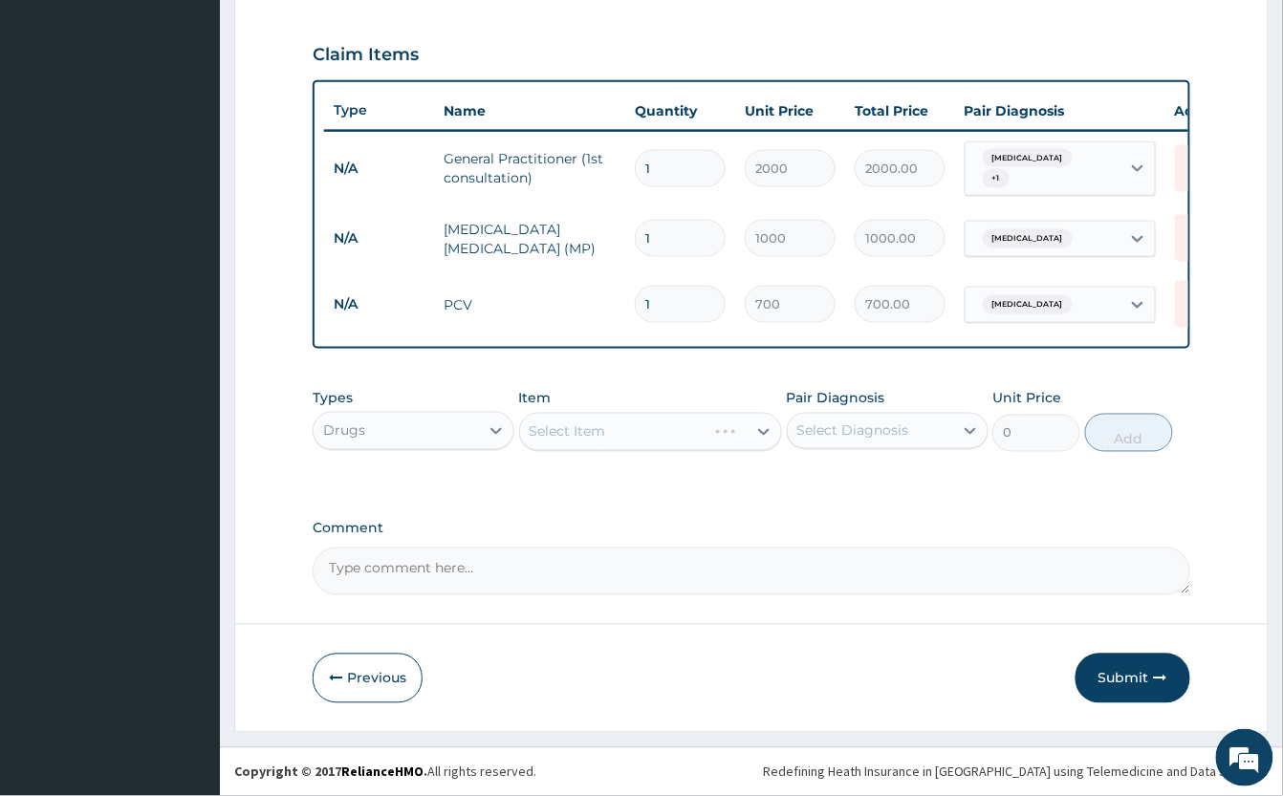
scroll to position [646, 0]
click at [646, 432] on div "Select Item" at bounding box center [650, 432] width 263 height 38
click at [643, 434] on div "Select Item" at bounding box center [650, 432] width 263 height 38
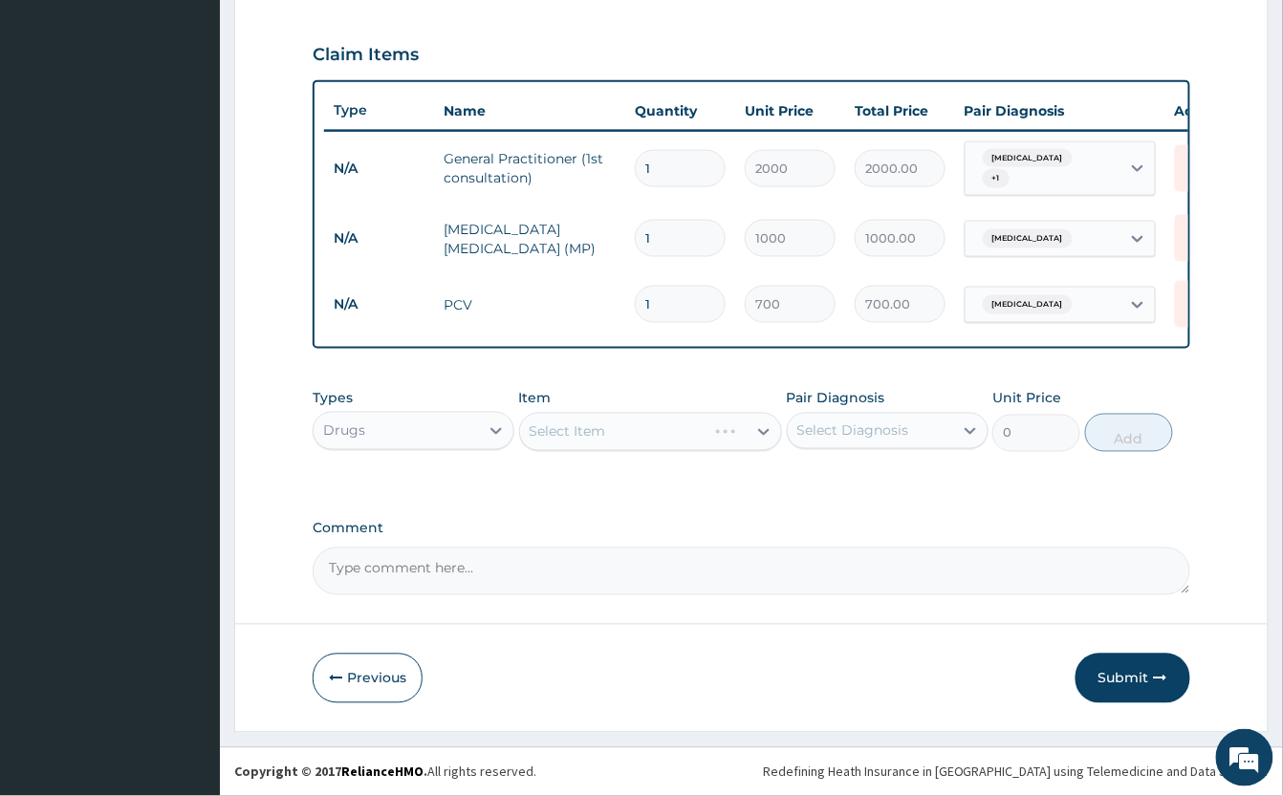
click at [646, 437] on div "Select Item" at bounding box center [650, 432] width 263 height 38
click at [647, 434] on div "Select Item" at bounding box center [650, 432] width 263 height 38
click at [651, 432] on div "Select Item" at bounding box center [650, 432] width 263 height 38
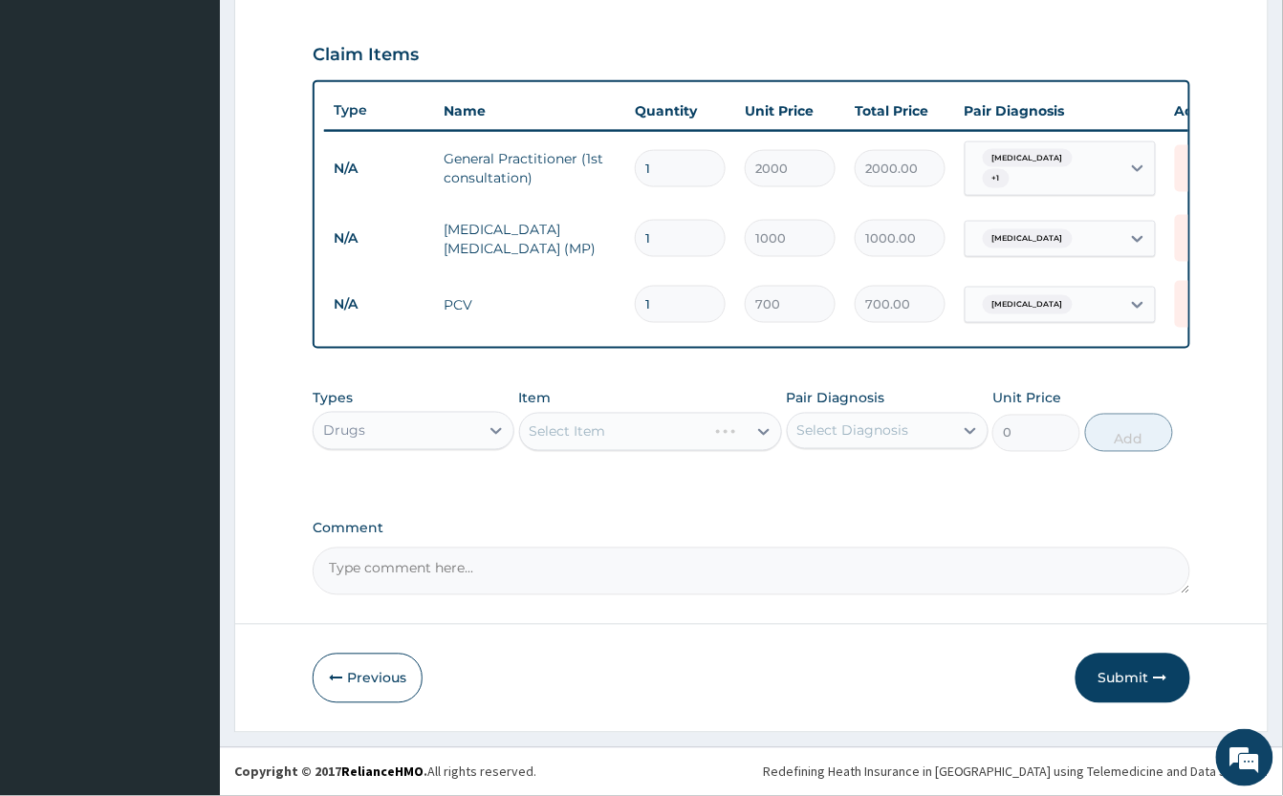
click at [651, 432] on div "Select Item" at bounding box center [650, 432] width 263 height 38
click at [652, 430] on div "Select Item" at bounding box center [650, 432] width 263 height 38
click at [652, 430] on div "Select Item" at bounding box center [633, 432] width 227 height 31
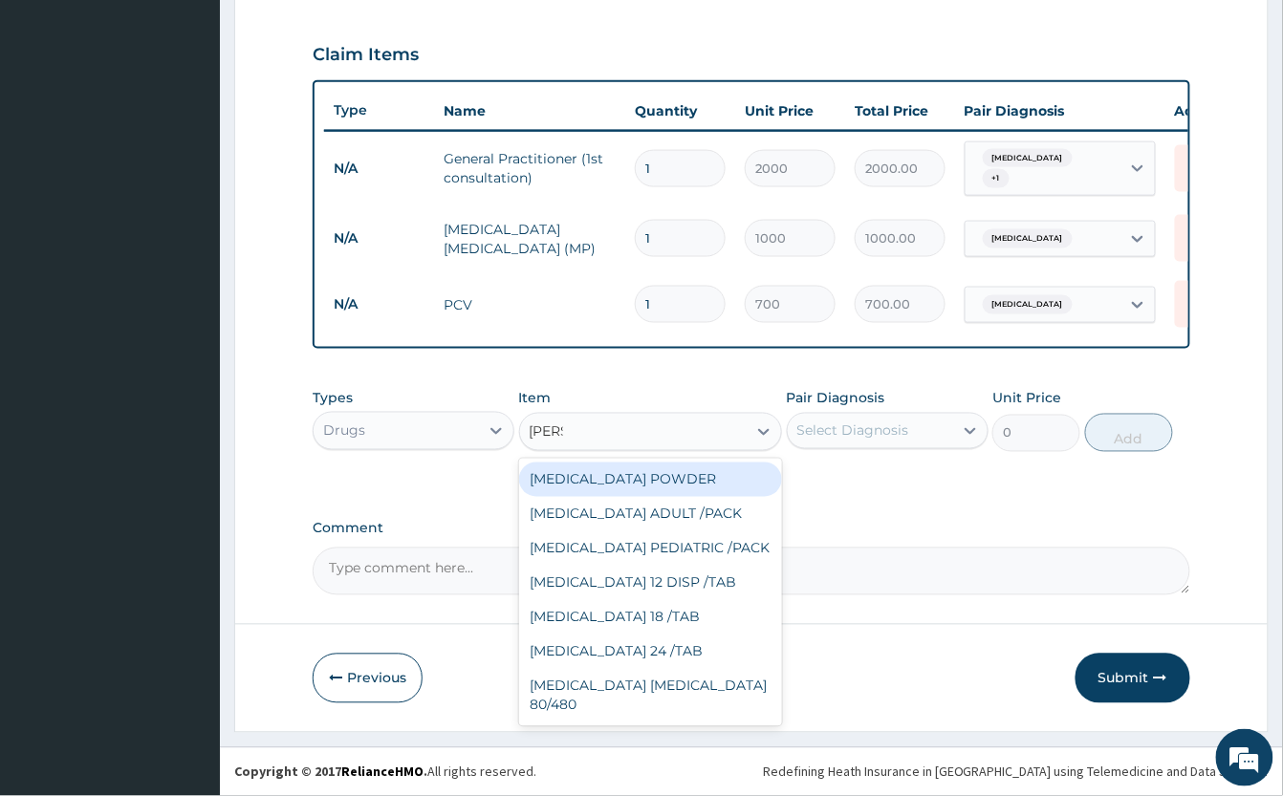
type input "COART"
drag, startPoint x: 647, startPoint y: 474, endPoint x: 633, endPoint y: 478, distance: 14.8
click at [646, 474] on div "[MEDICAL_DATA] ADULT /PACK" at bounding box center [650, 480] width 263 height 34
type input "2160"
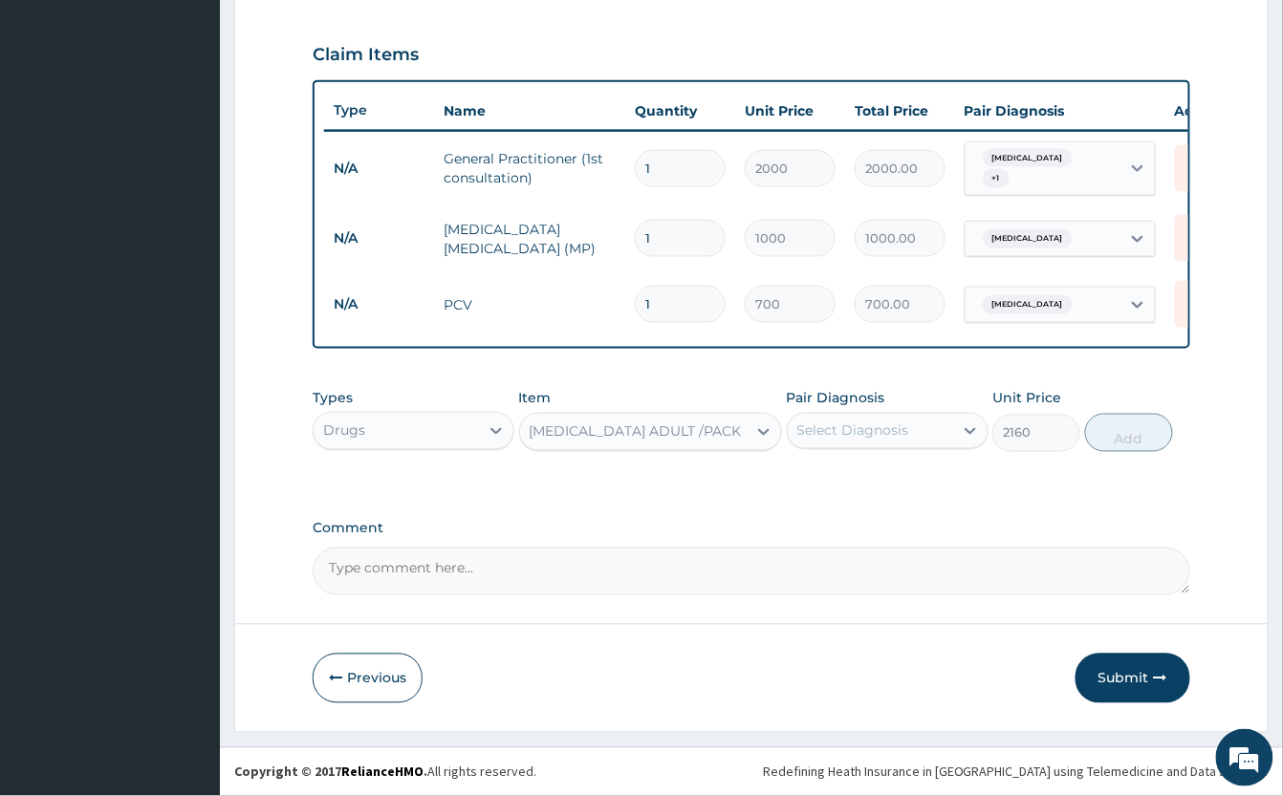
click at [866, 428] on div "Select Diagnosis" at bounding box center [853, 431] width 112 height 19
click at [901, 479] on label "[MEDICAL_DATA]" at bounding box center [877, 478] width 119 height 19
checkbox input "true"
click at [1152, 432] on button "Add" at bounding box center [1129, 433] width 88 height 38
type input "0"
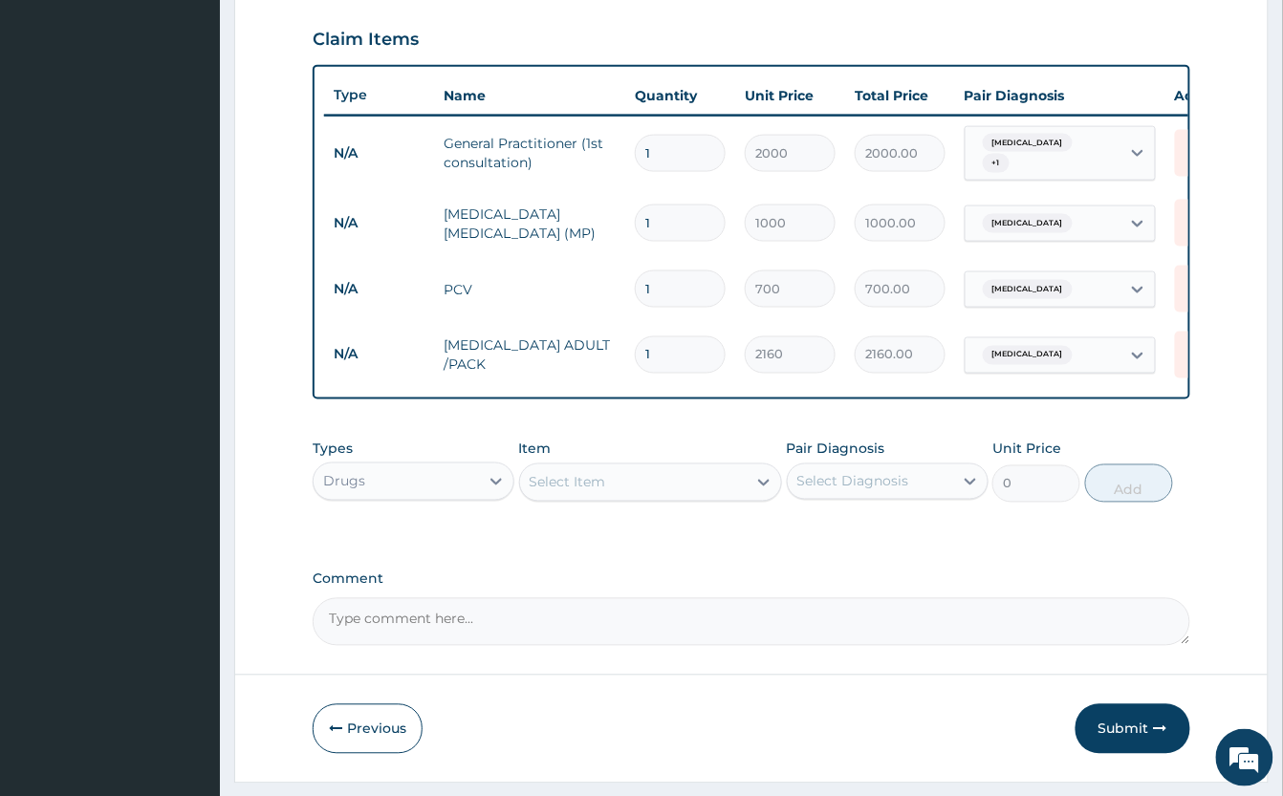
click at [585, 492] on div "Select Item" at bounding box center [568, 482] width 76 height 19
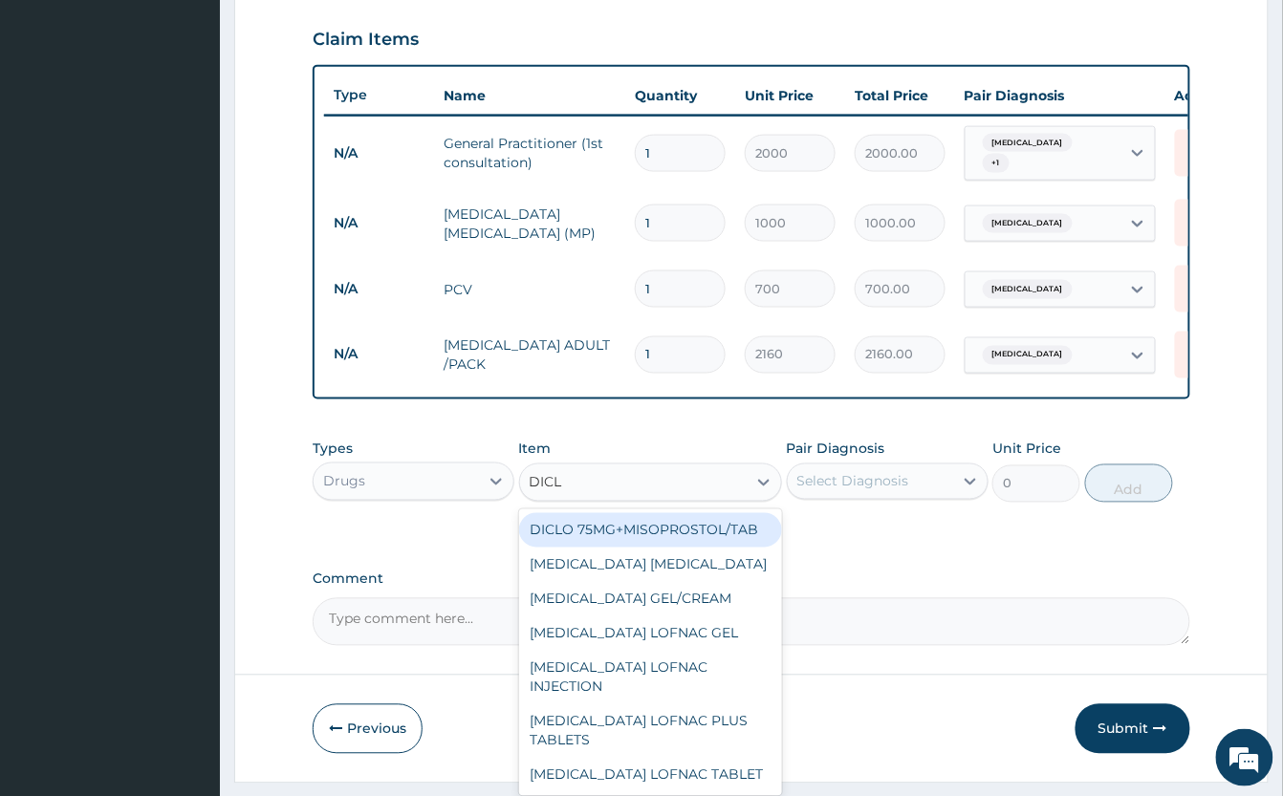
type input "DICLO"
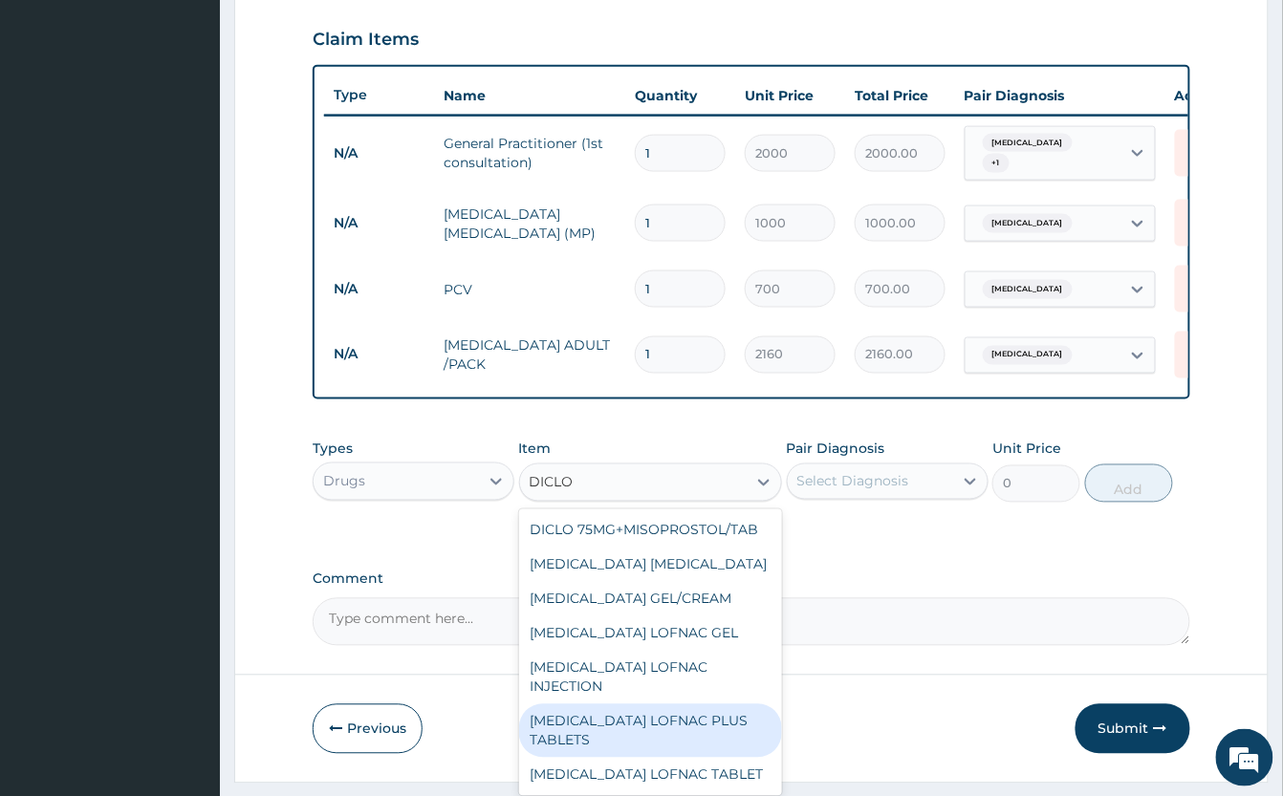
click at [683, 758] on div "[MEDICAL_DATA] LOFNAC PLUS TABLETS" at bounding box center [650, 732] width 263 height 54
type input "100"
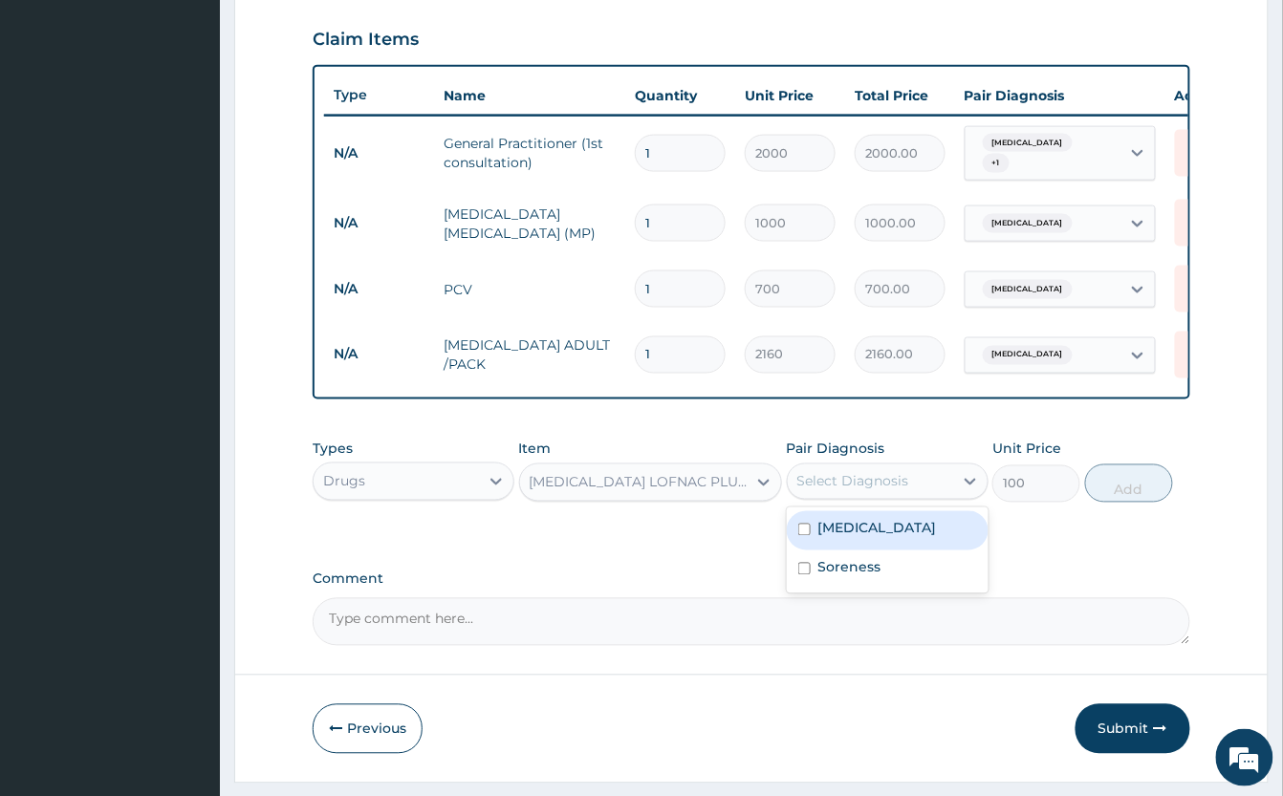
click at [880, 491] on div "Select Diagnosis" at bounding box center [853, 481] width 112 height 19
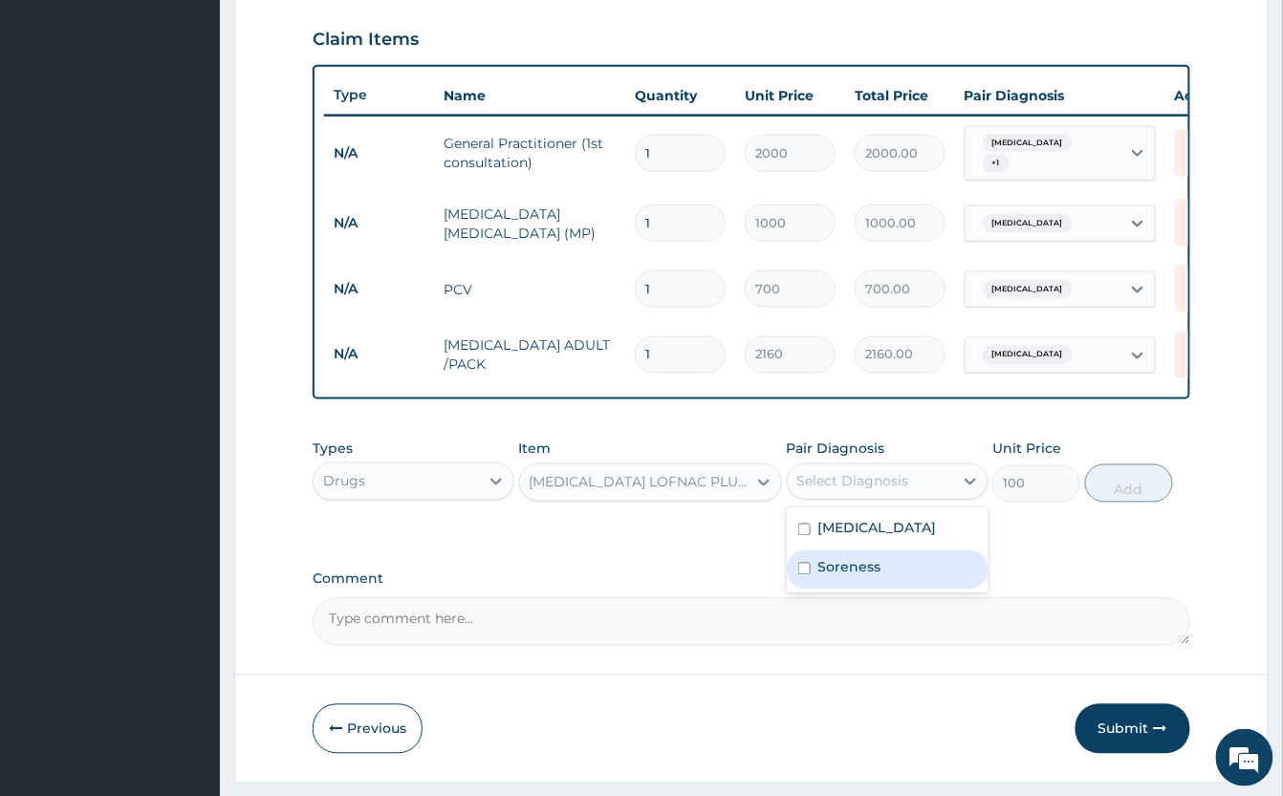
click at [866, 578] on label "Soreness" at bounding box center [849, 567] width 63 height 19
checkbox input "true"
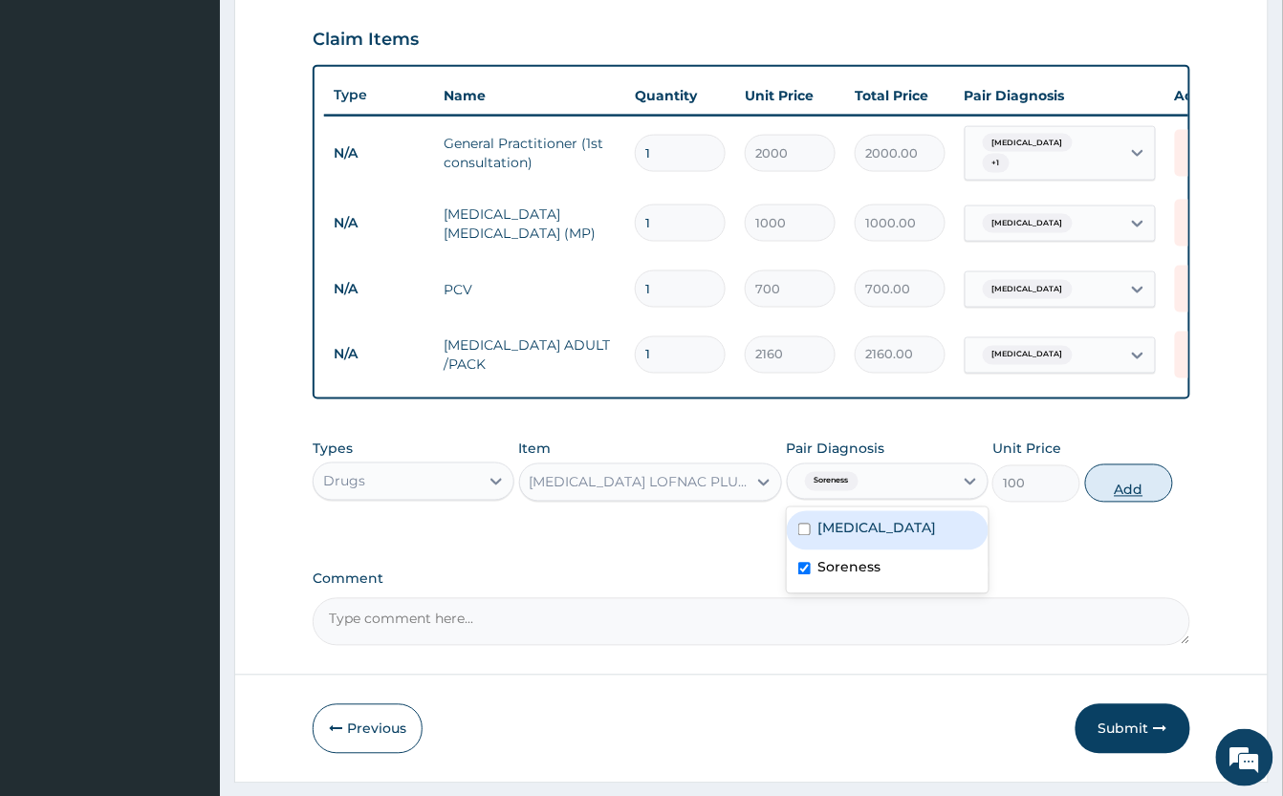
click at [1122, 502] on button "Add" at bounding box center [1129, 484] width 88 height 38
type input "0"
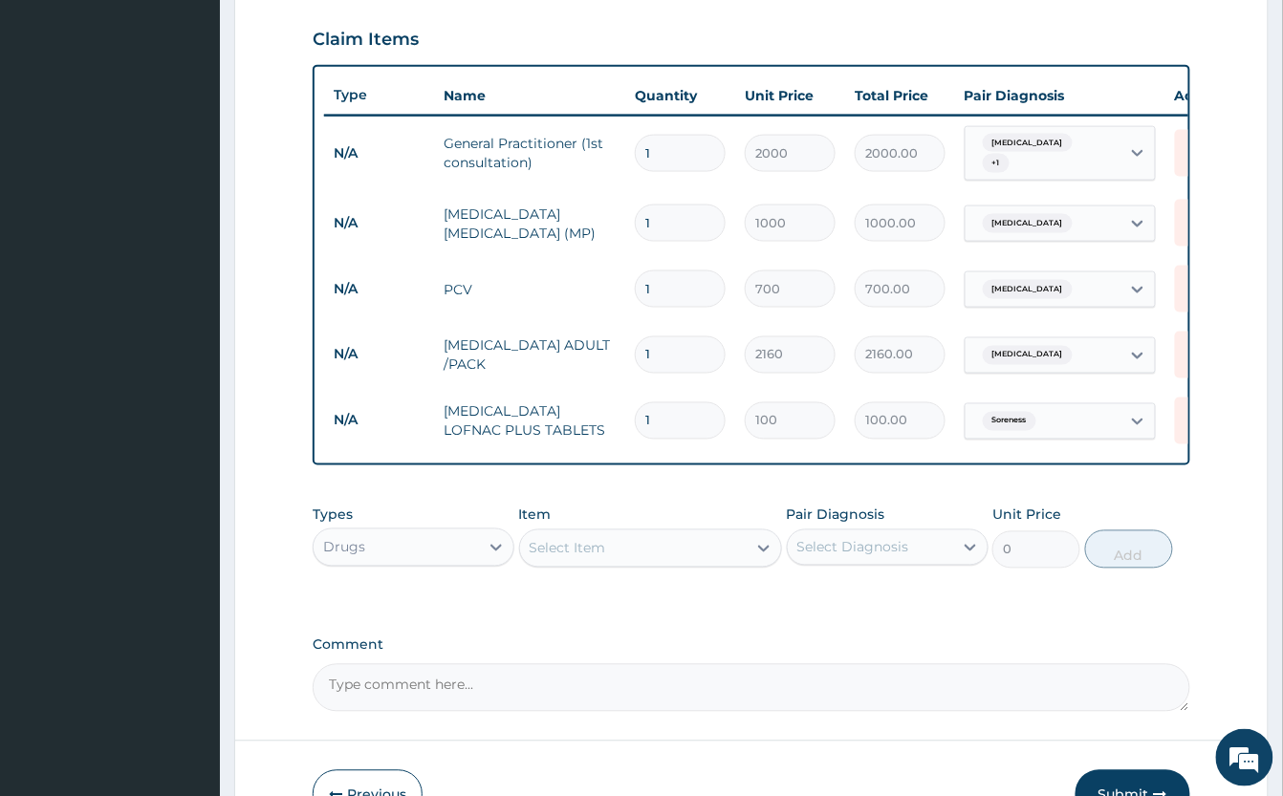
type input "10"
type input "1000.00"
type input "10"
click at [640, 556] on div "Select Item" at bounding box center [633, 549] width 227 height 31
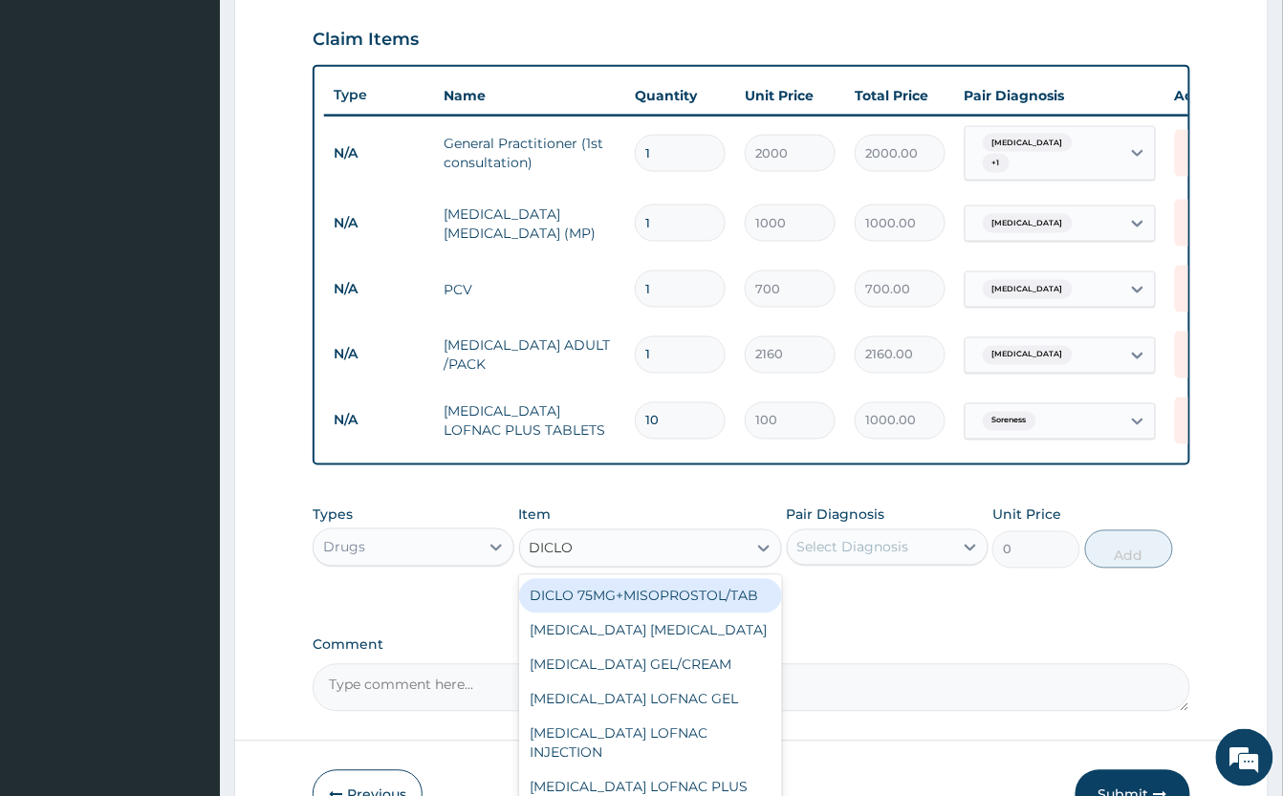
type input "DICLO"
drag, startPoint x: 1098, startPoint y: 510, endPoint x: 1082, endPoint y: 524, distance: 21.0
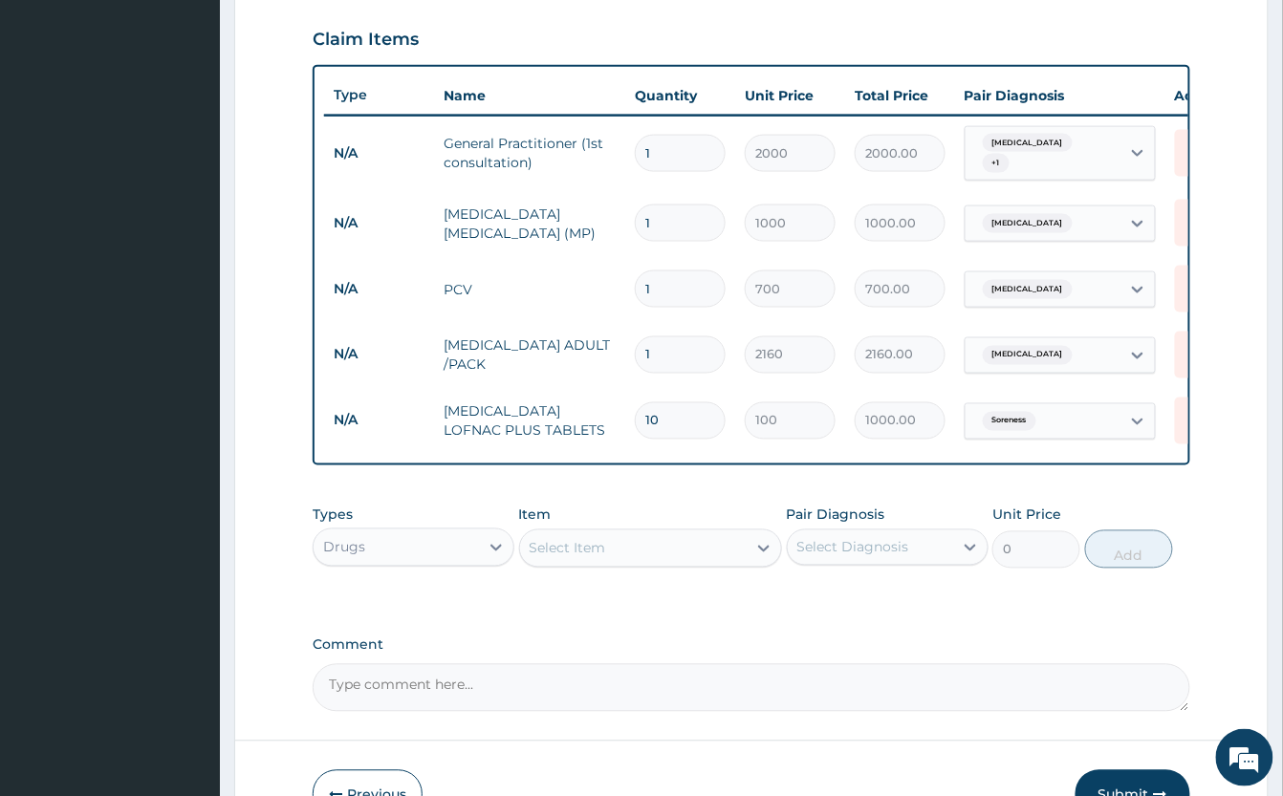
scroll to position [778, 0]
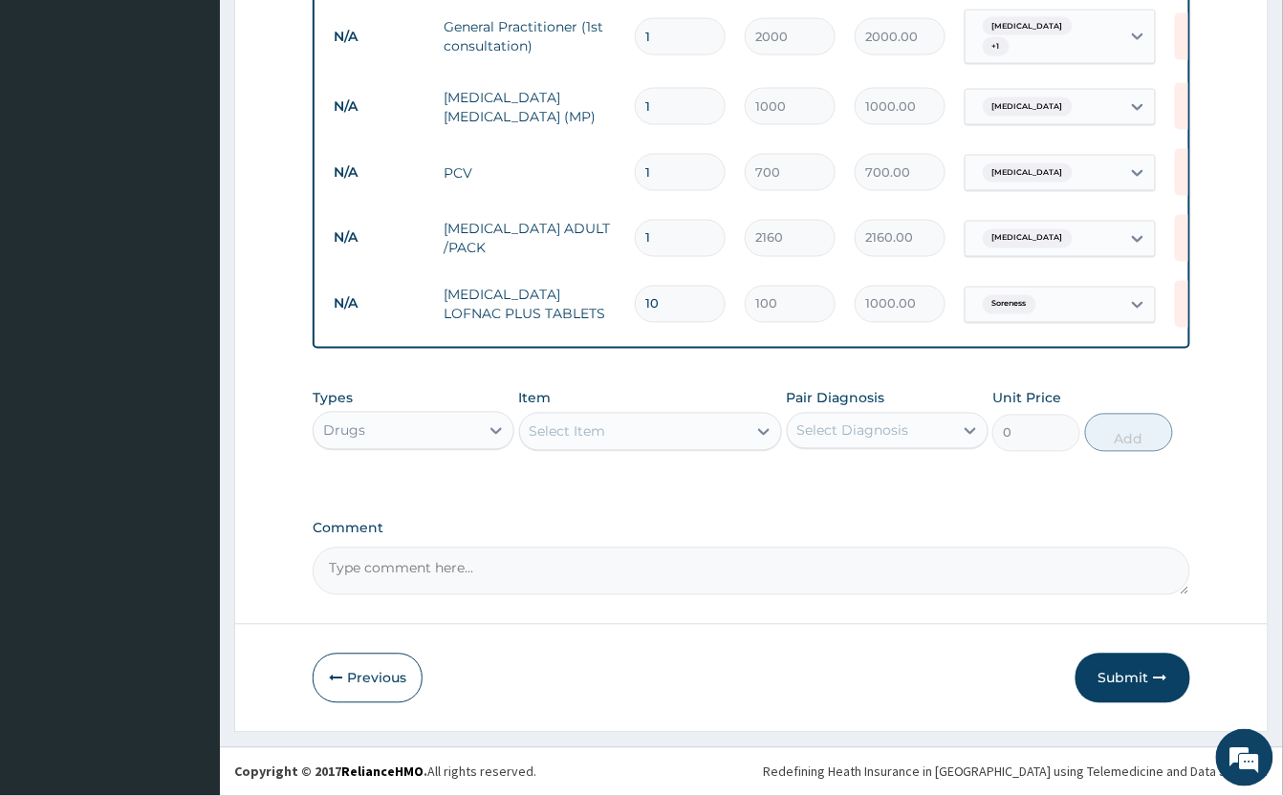
click at [599, 430] on div "Select Item" at bounding box center [568, 432] width 76 height 19
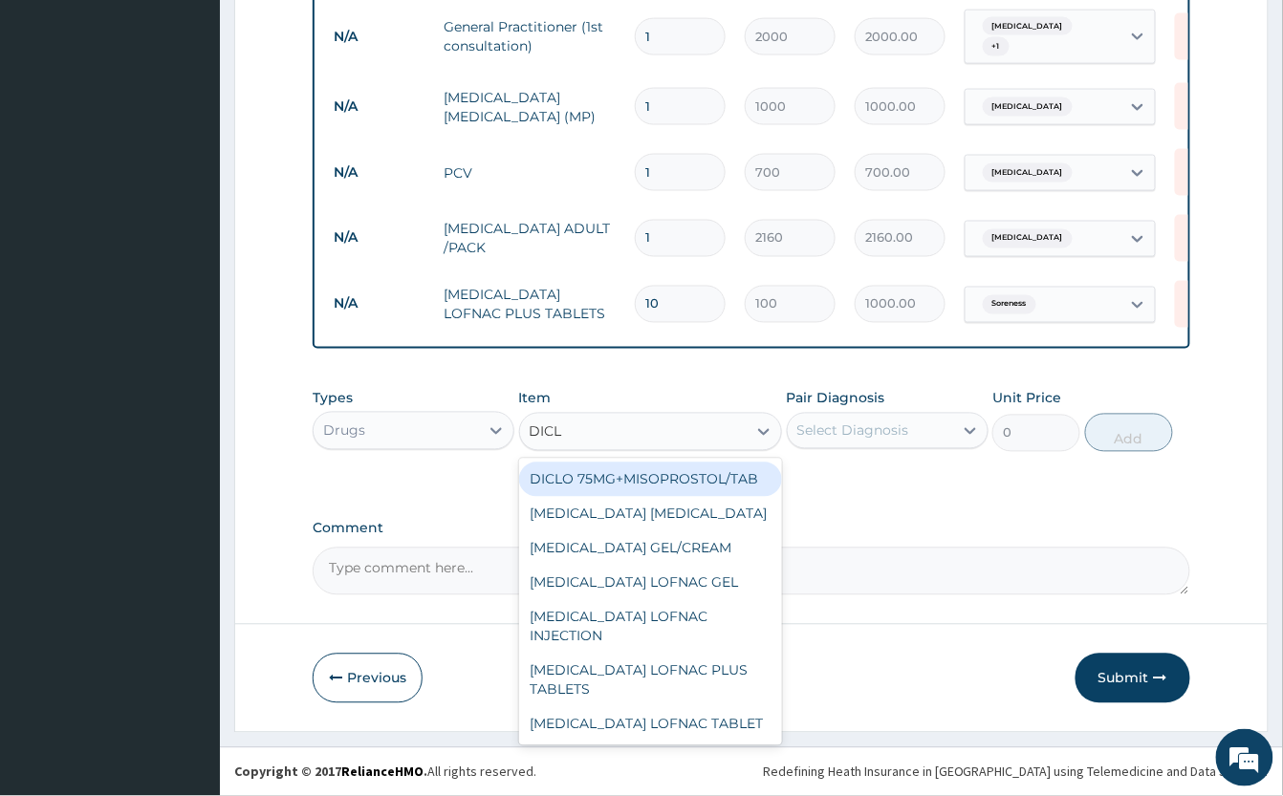
type input "DICLO"
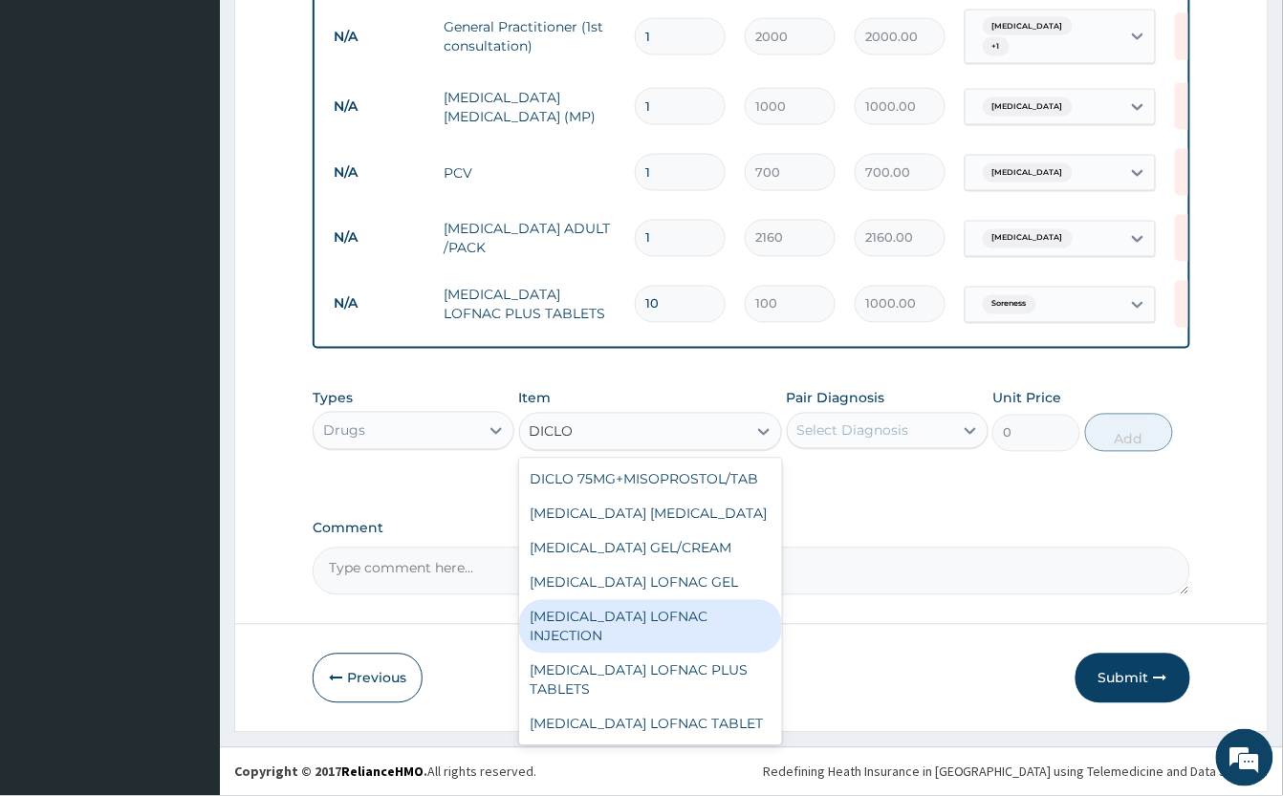
click at [665, 633] on div "[MEDICAL_DATA] LOFNAC INJECTION" at bounding box center [650, 627] width 263 height 54
type input "500"
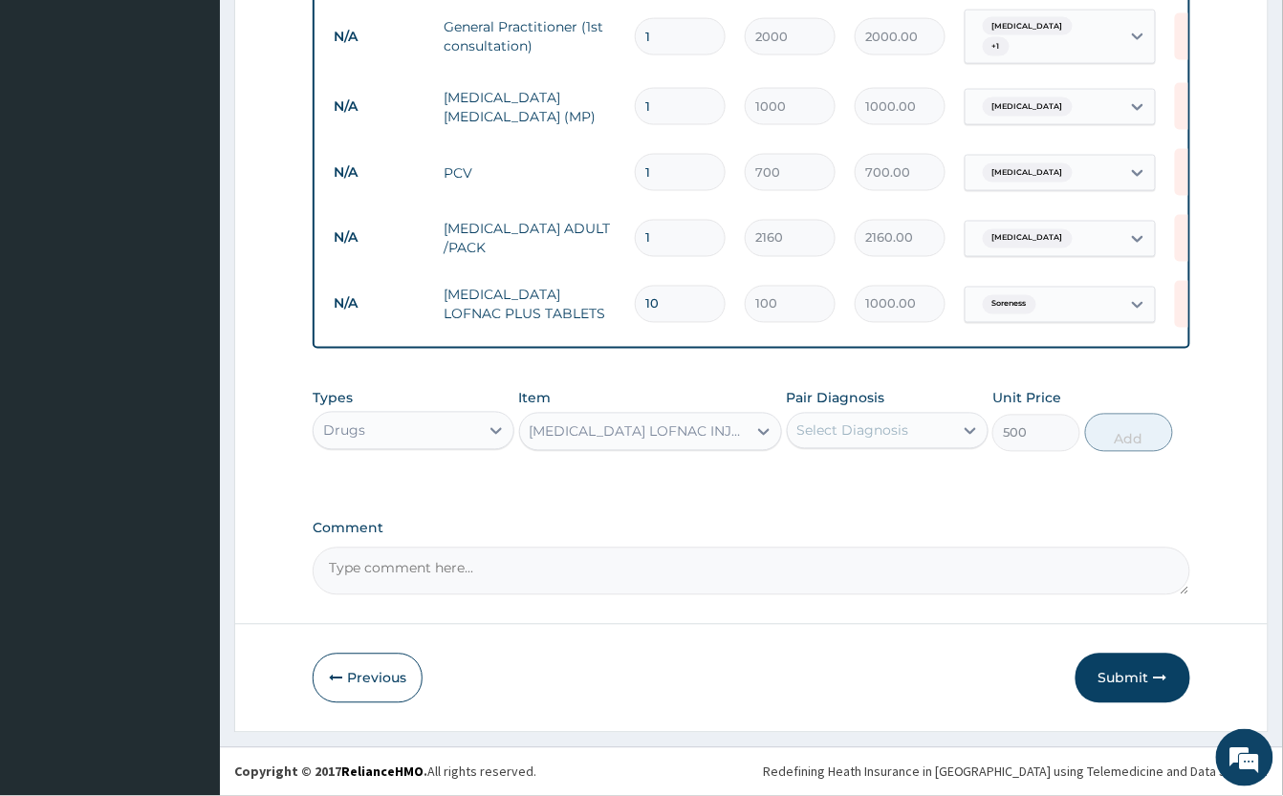
click at [910, 409] on div "Pair Diagnosis Select Diagnosis" at bounding box center [888, 420] width 202 height 63
click at [909, 422] on div "Select Diagnosis" at bounding box center [853, 431] width 112 height 19
click at [900, 514] on div "Soreness" at bounding box center [888, 519] width 202 height 39
checkbox input "true"
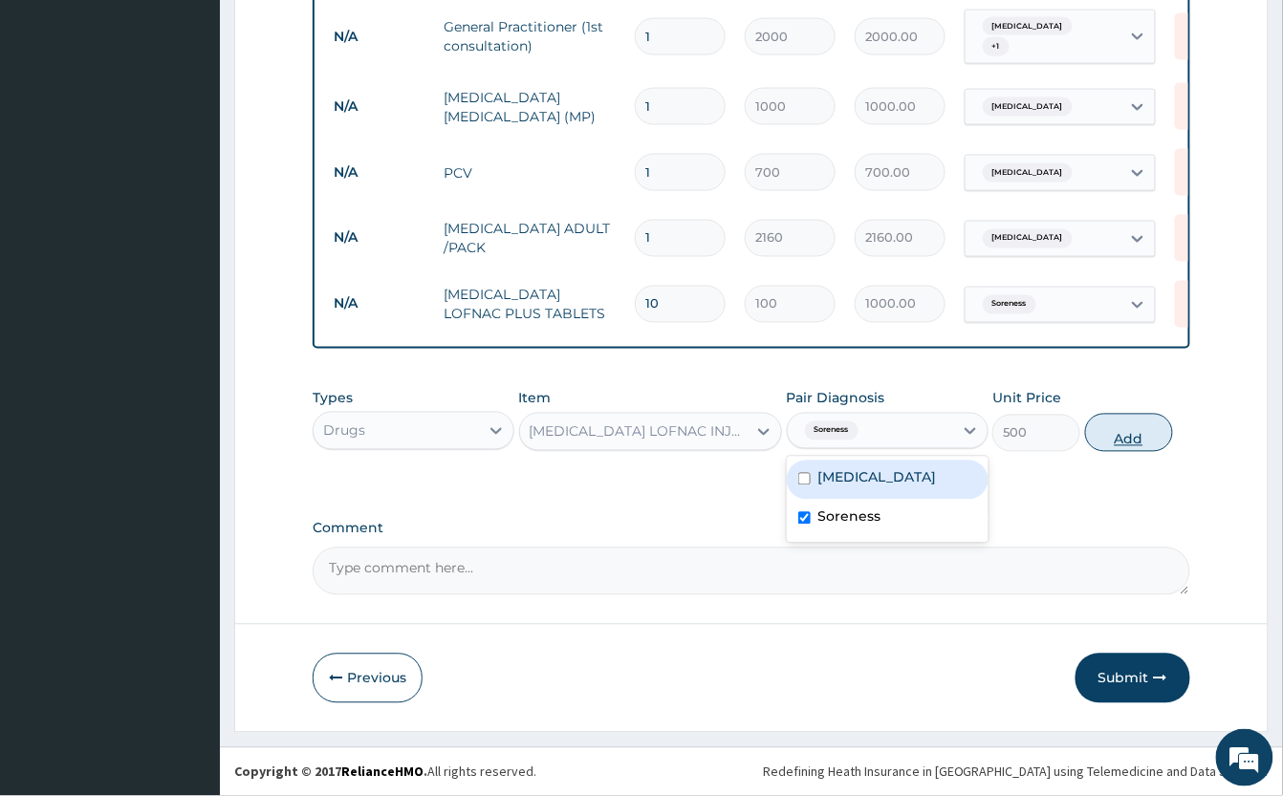
click at [1118, 445] on button "Add" at bounding box center [1129, 433] width 88 height 38
type input "0"
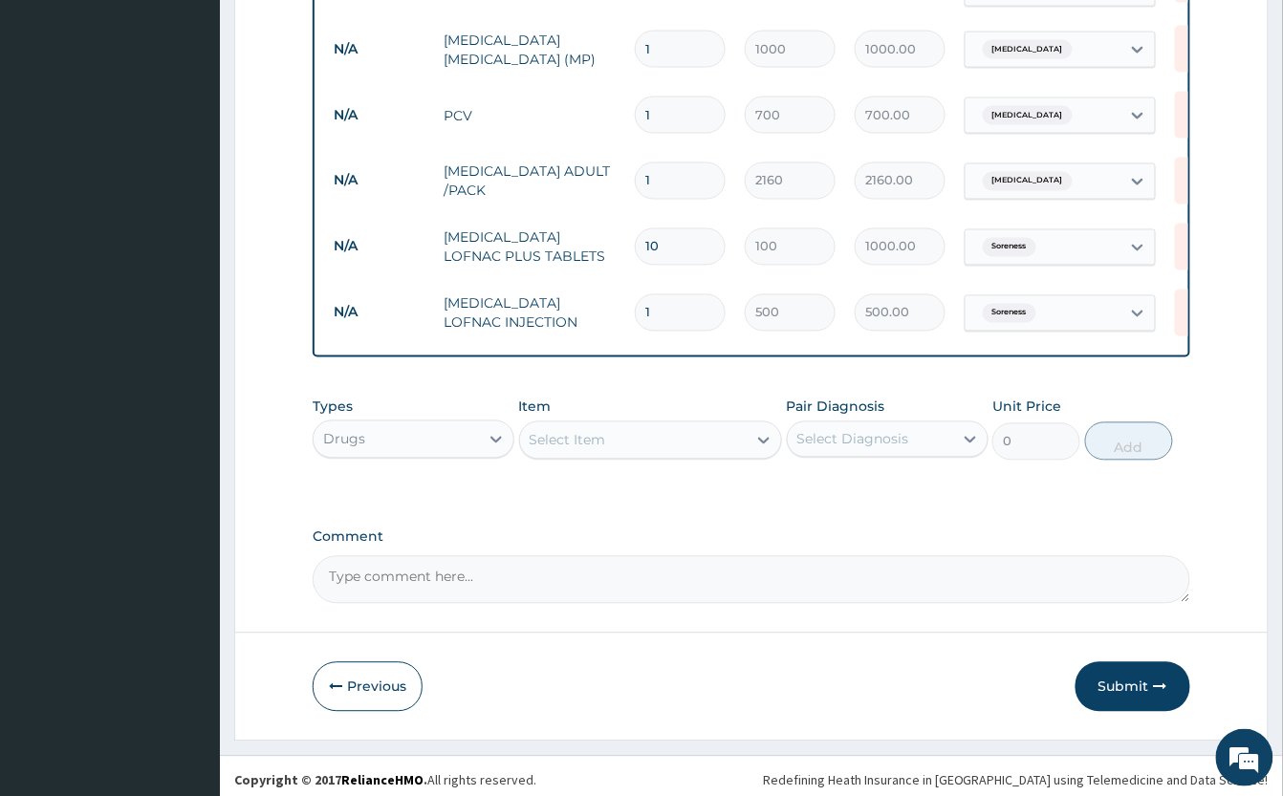
scroll to position [845, 0]
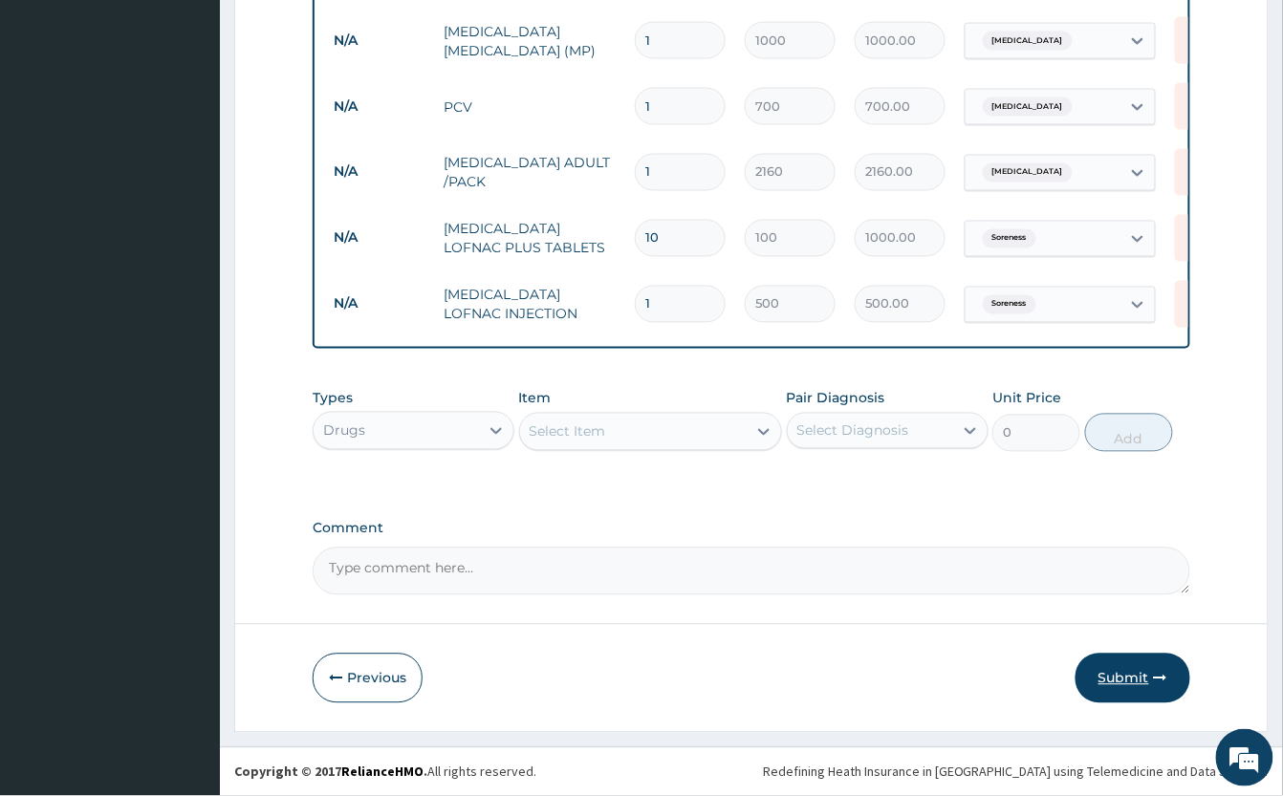
click at [1156, 675] on icon "button" at bounding box center [1160, 678] width 13 height 13
